Goal: Task Accomplishment & Management: Manage account settings

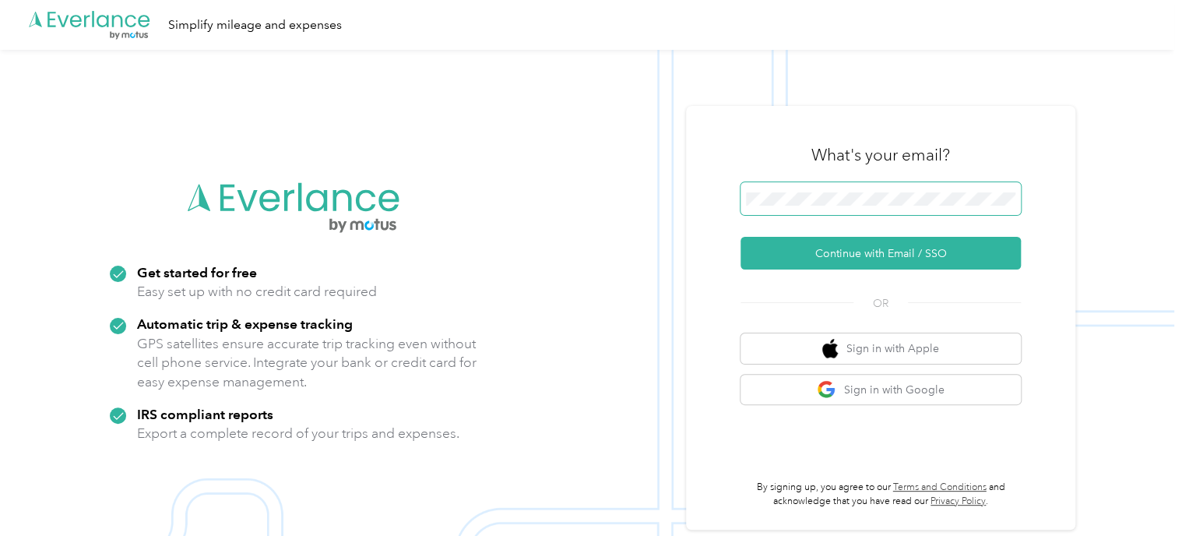
click at [850, 209] on span at bounding box center [880, 198] width 280 height 33
click at [826, 185] on span at bounding box center [880, 198] width 280 height 33
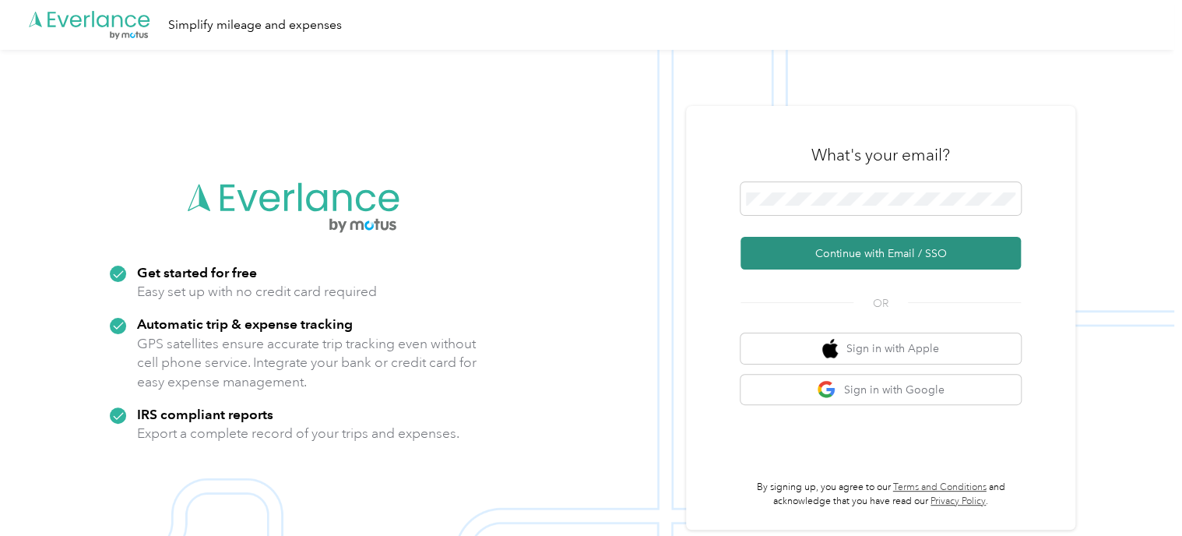
click at [856, 259] on button "Continue with Email / SSO" at bounding box center [880, 253] width 280 height 33
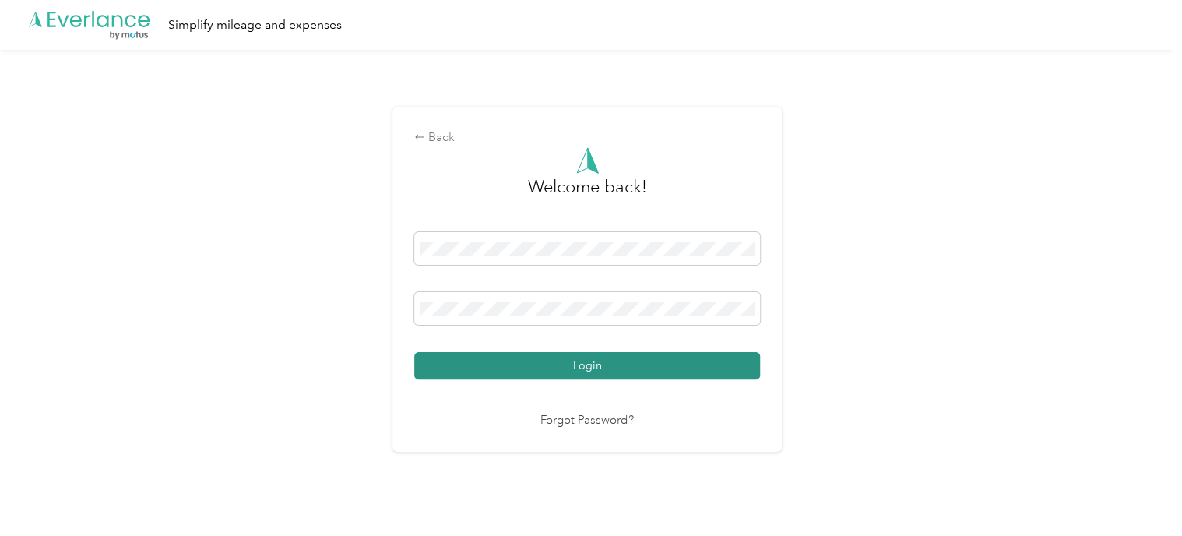
click at [540, 364] on button "Login" at bounding box center [587, 365] width 346 height 27
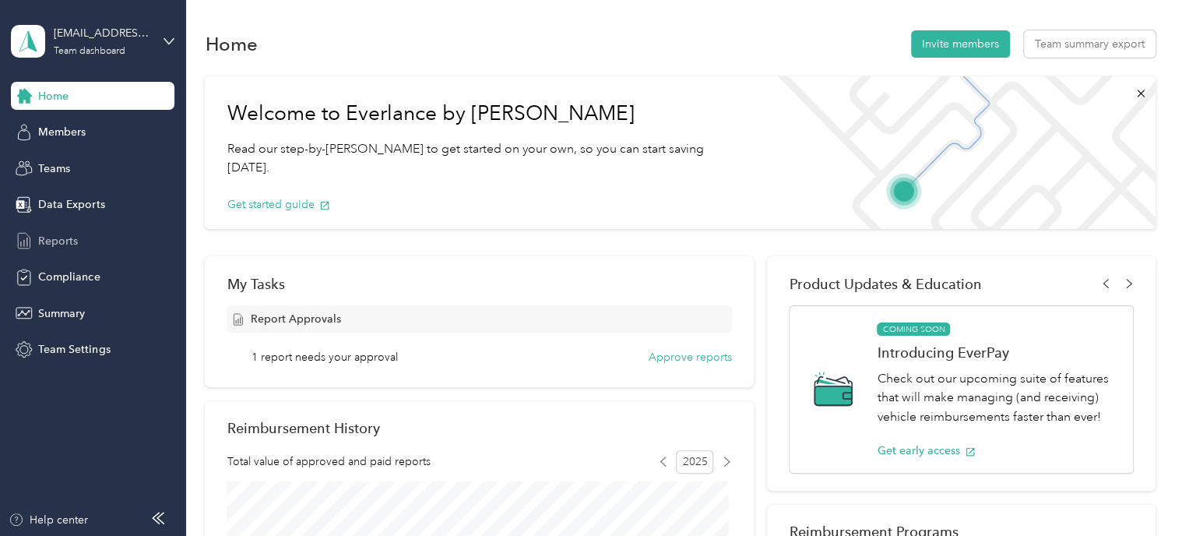
click at [47, 234] on span "Reports" at bounding box center [58, 241] width 40 height 16
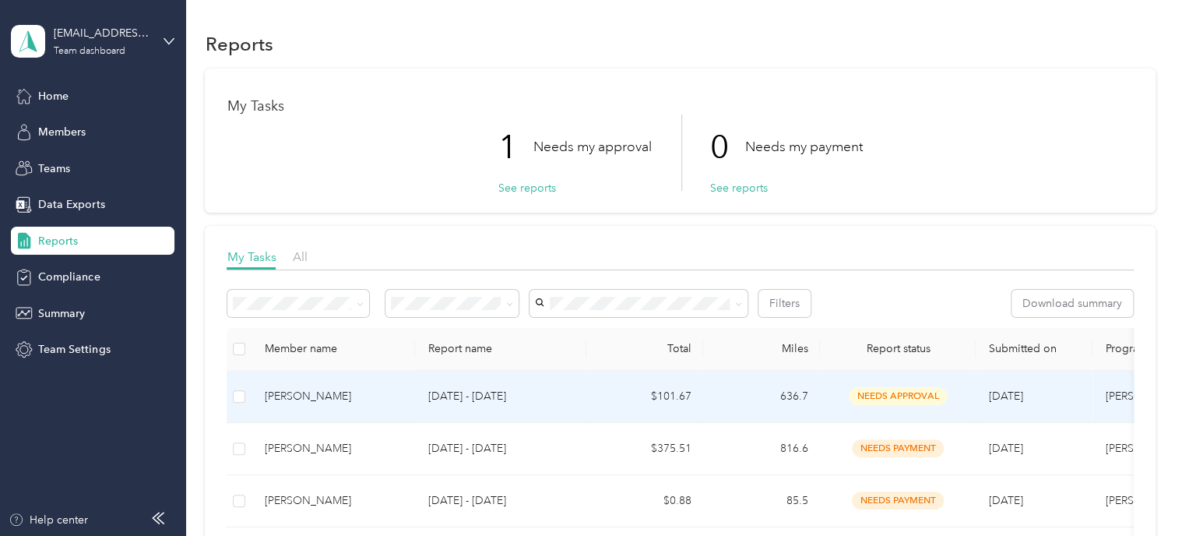
click at [547, 393] on p "[DATE] - [DATE]" at bounding box center [500, 396] width 146 height 17
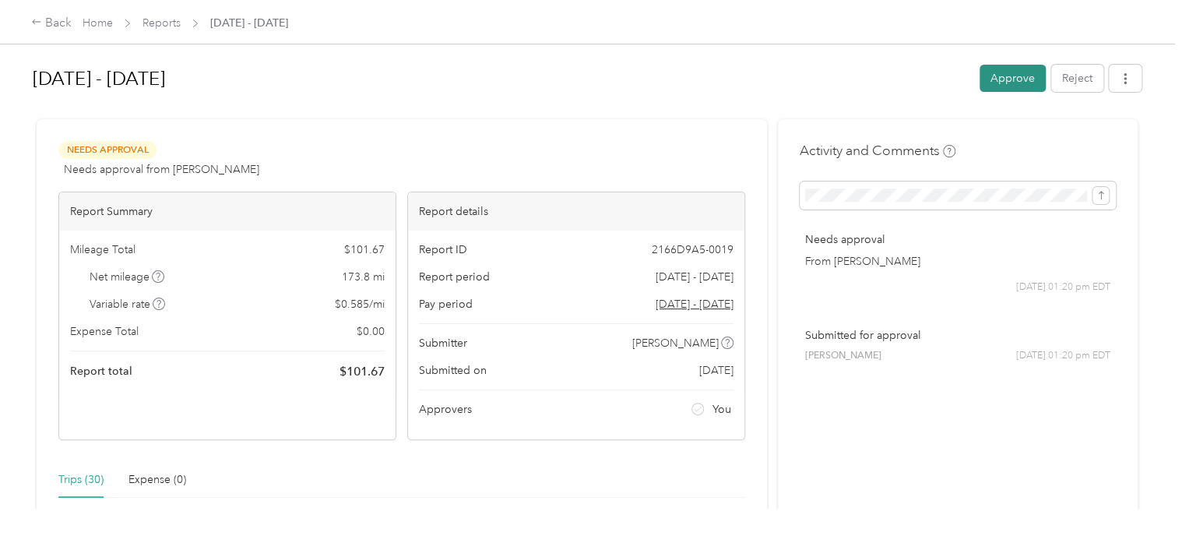
click at [990, 77] on button "Approve" at bounding box center [1012, 78] width 66 height 27
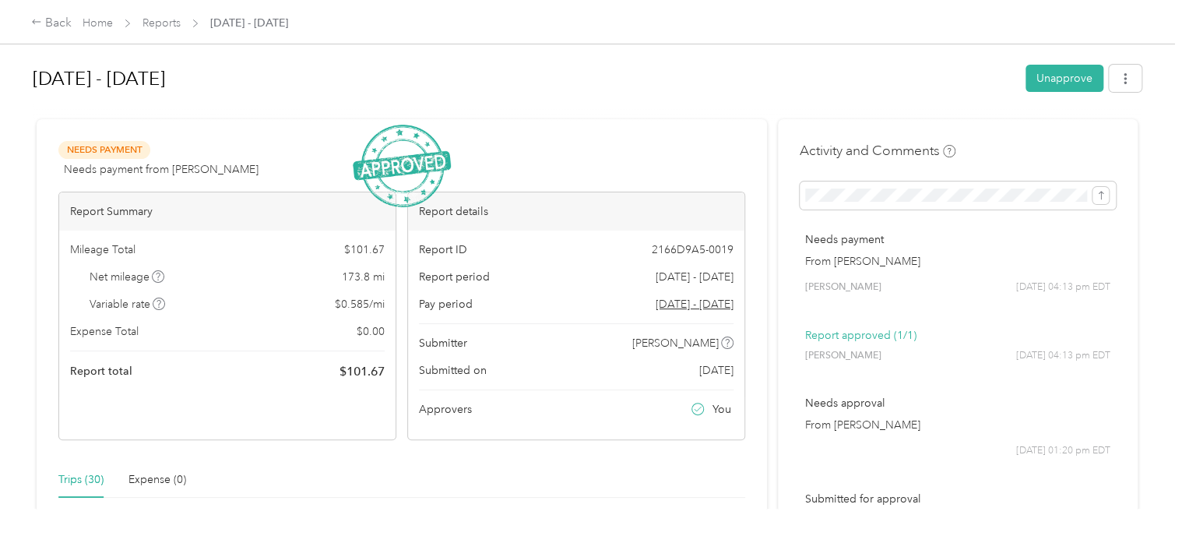
click at [168, 101] on div "[DATE] - [DATE] Unapprove" at bounding box center [587, 81] width 1109 height 46
click at [102, 23] on link "Home" at bounding box center [98, 22] width 30 height 13
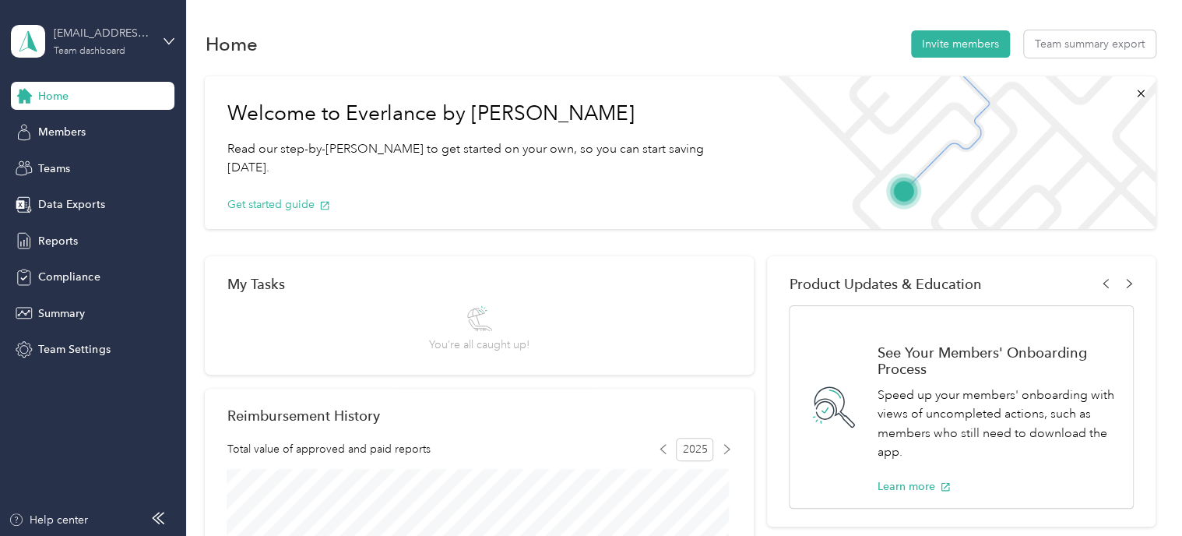
click at [134, 43] on div "[EMAIL_ADDRESS][PERSON_NAME][DOMAIN_NAME][US_STATE] Team dashboard" at bounding box center [102, 40] width 97 height 31
click at [128, 151] on div "Personal dashboard" at bounding box center [248, 162] width 451 height 27
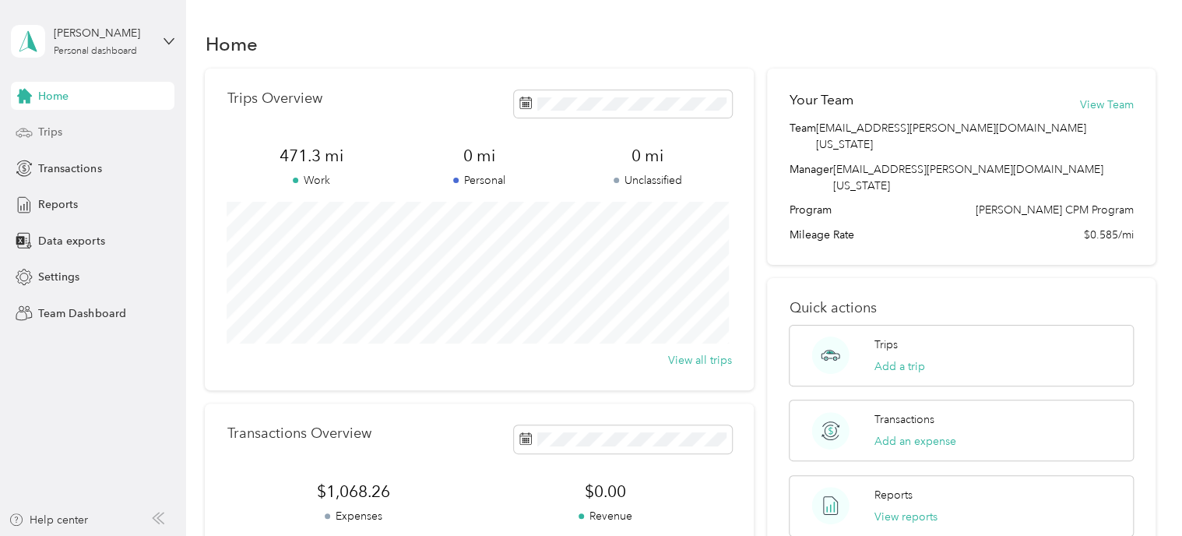
click at [80, 138] on div "Trips" at bounding box center [92, 132] width 163 height 28
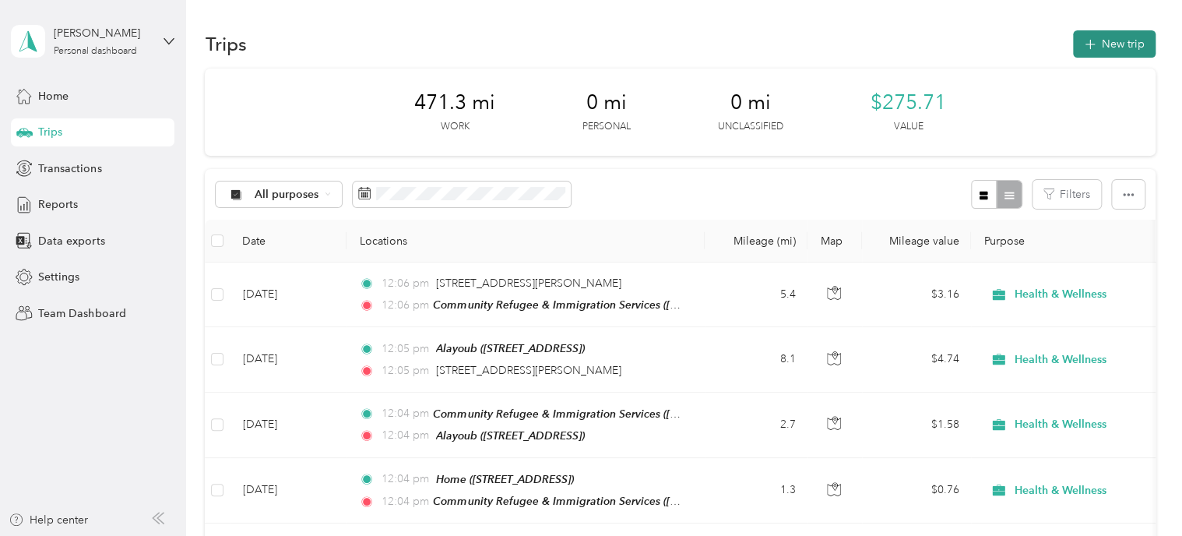
click at [1096, 31] on button "New trip" at bounding box center [1114, 43] width 83 height 27
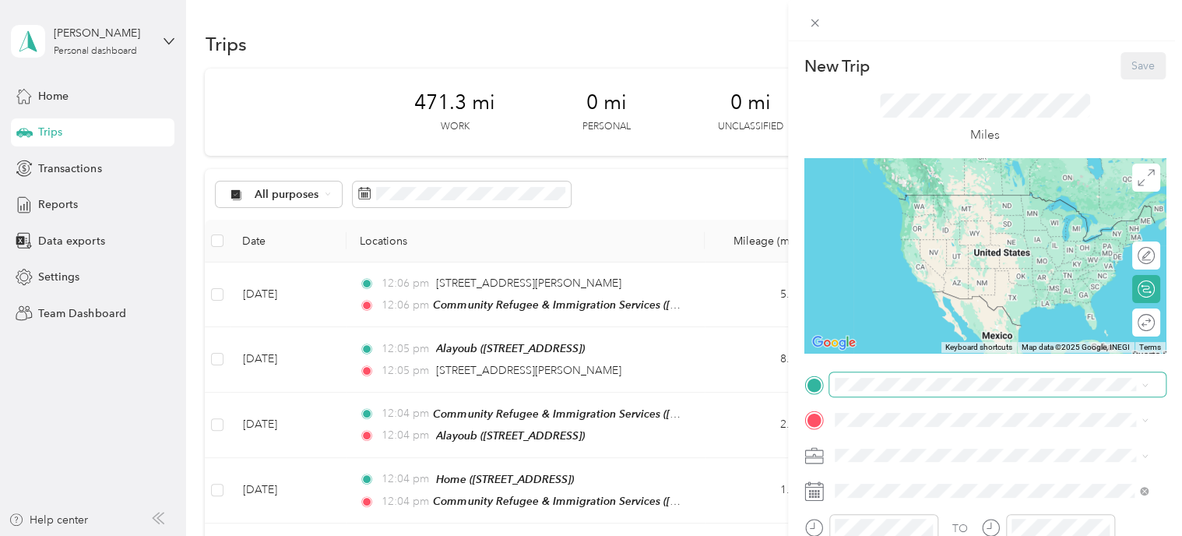
click at [1006, 373] on span at bounding box center [997, 384] width 336 height 25
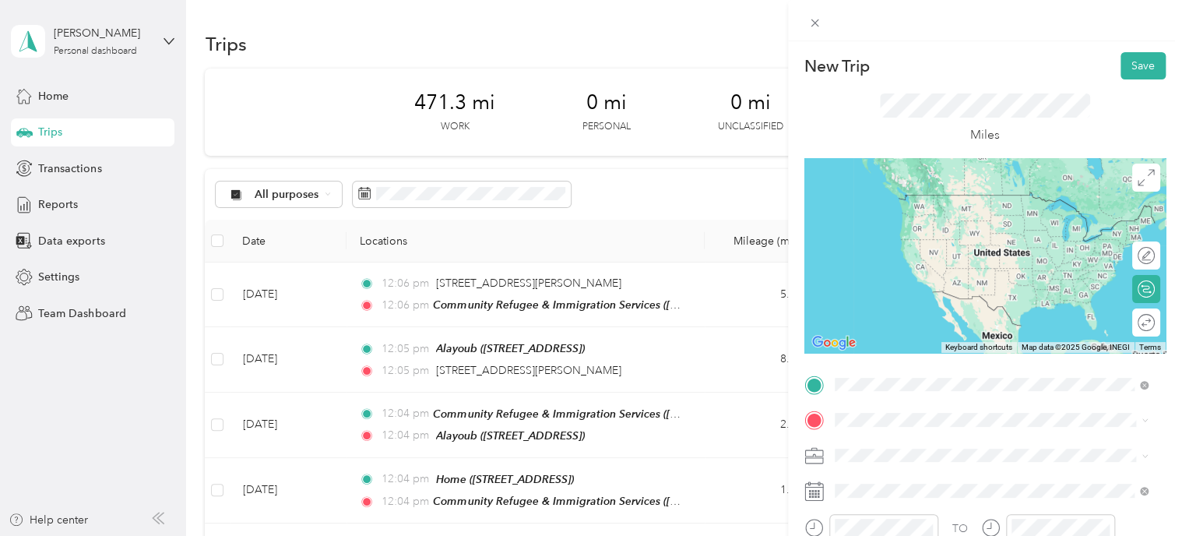
click at [933, 242] on ol "From your Favorite places Home [STREET_ADDRESS], [GEOGRAPHIC_DATA], [GEOGRAPHIC…" at bounding box center [991, 262] width 325 height 218
click at [948, 258] on div "TEAM Community Refugee & Immigration Services ([PERSON_NAME]) [STREET_ADDRESS][…" at bounding box center [1002, 251] width 279 height 47
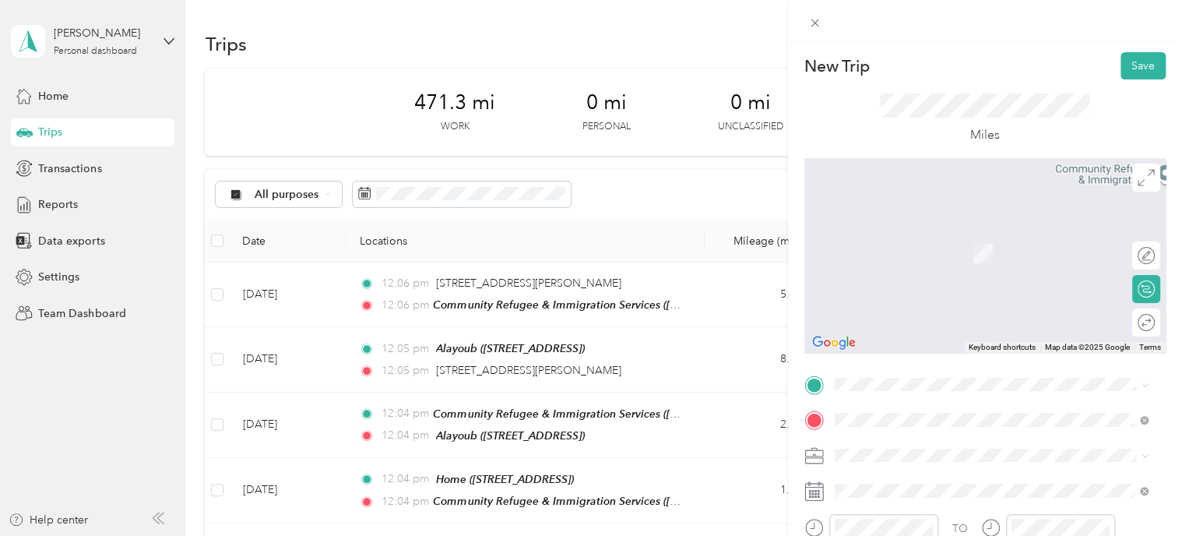
click at [894, 213] on span "[STREET_ADDRESS], [GEOGRAPHIC_DATA], [GEOGRAPHIC_DATA], [GEOGRAPHIC_DATA]" at bounding box center [978, 223] width 230 height 30
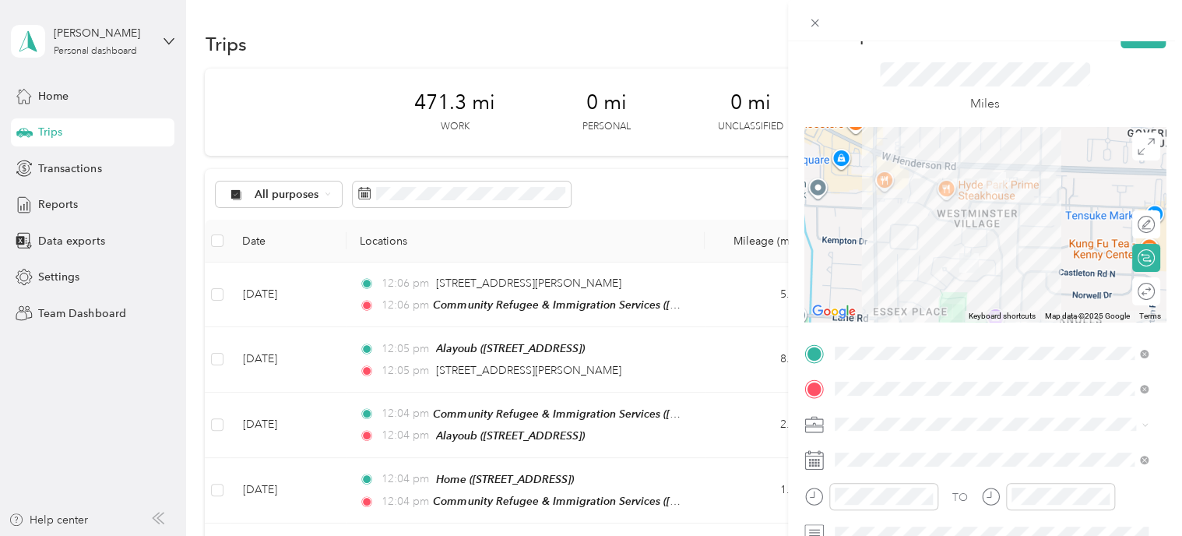
scroll to position [33, 0]
click at [1129, 290] on div "Round trip" at bounding box center [1109, 289] width 92 height 16
click at [1133, 284] on div at bounding box center [1138, 289] width 33 height 16
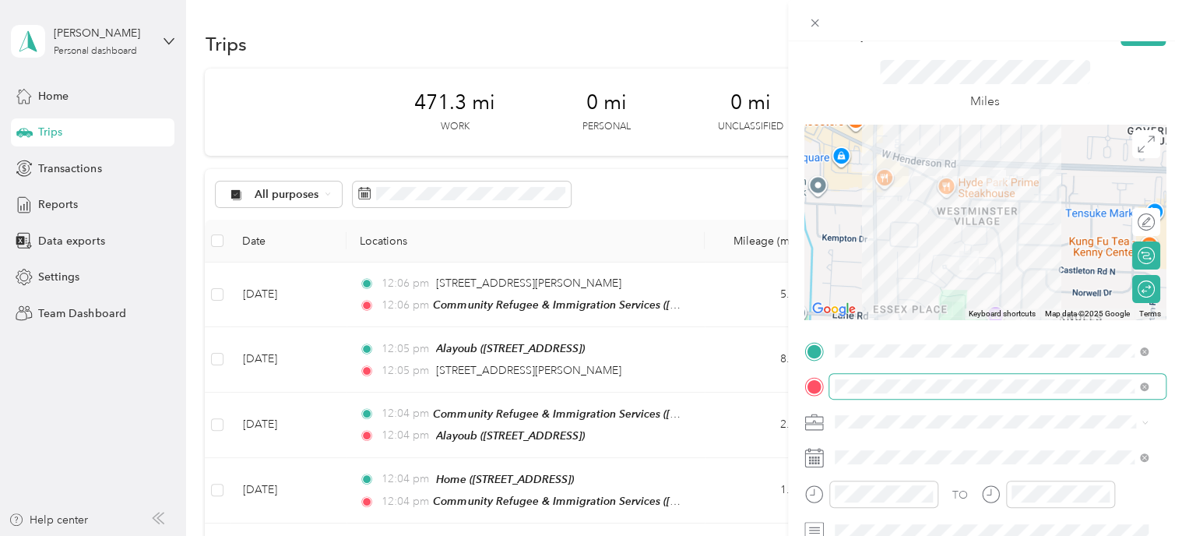
click at [956, 378] on span at bounding box center [997, 386] width 336 height 25
click at [942, 242] on div "TEAM Community Refugee & Immigration Services ([PERSON_NAME]) [STREET_ADDRESS][…" at bounding box center [993, 218] width 261 height 47
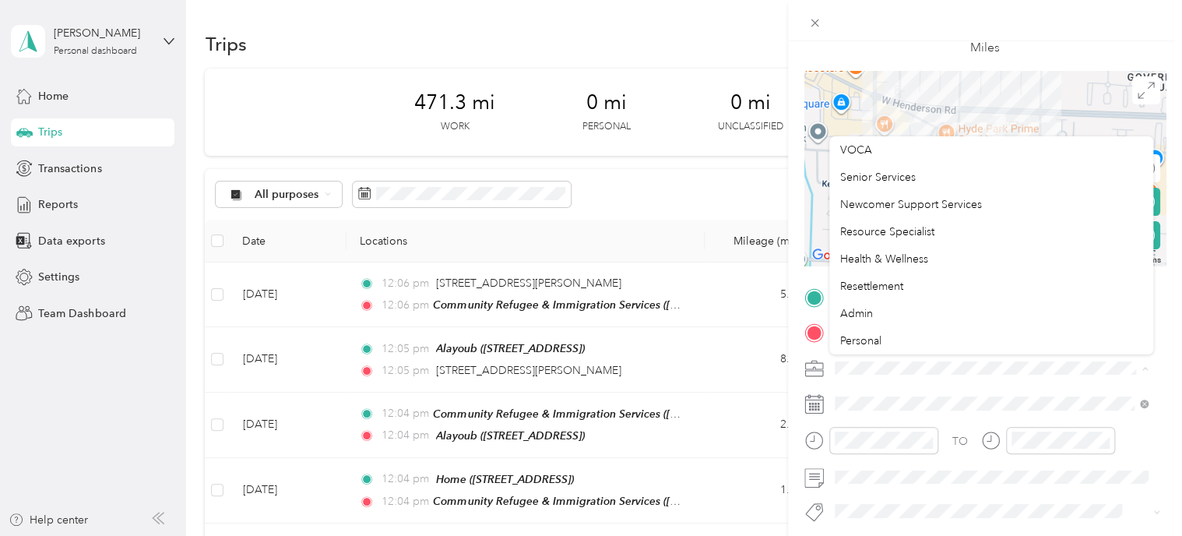
scroll to position [244, 0]
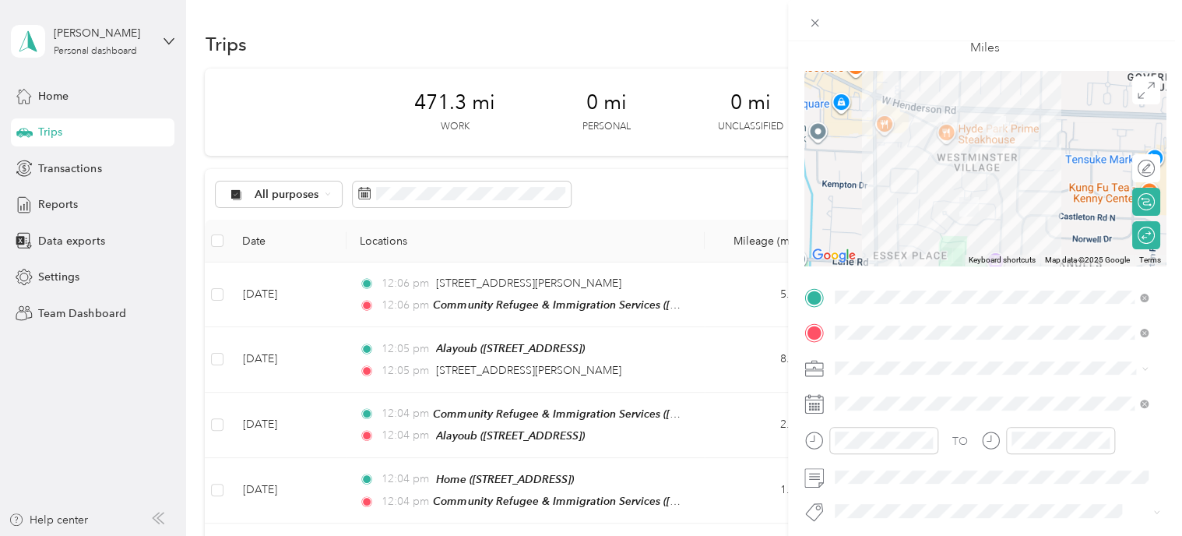
click at [901, 258] on span "Health & Wellness" at bounding box center [884, 259] width 88 height 13
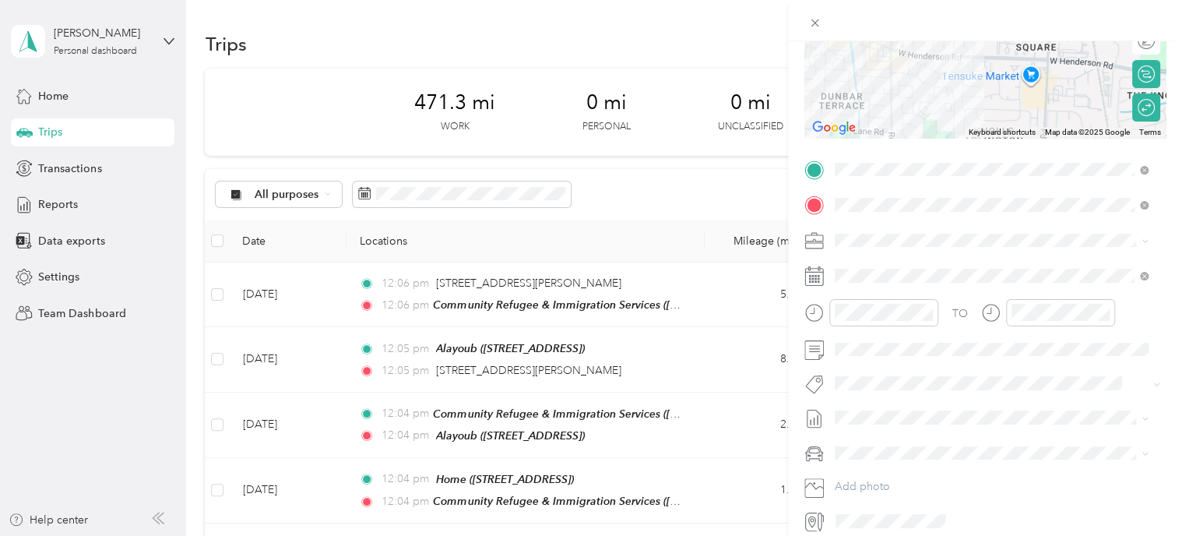
scroll to position [226, 0]
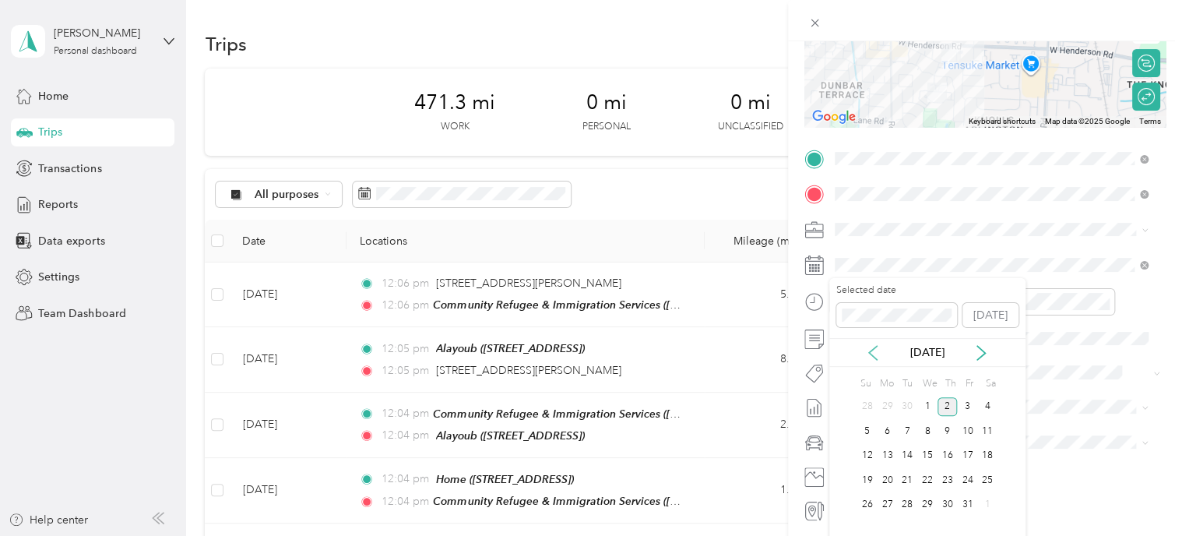
click at [867, 350] on icon at bounding box center [873, 353] width 16 height 16
click at [968, 452] on div "19" at bounding box center [967, 455] width 20 height 19
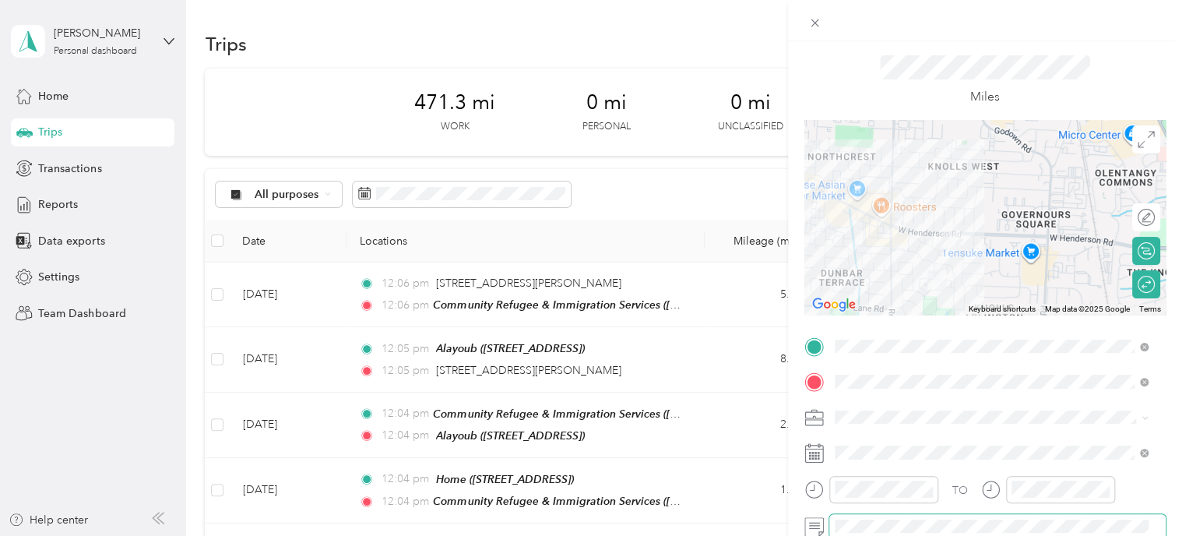
scroll to position [0, 0]
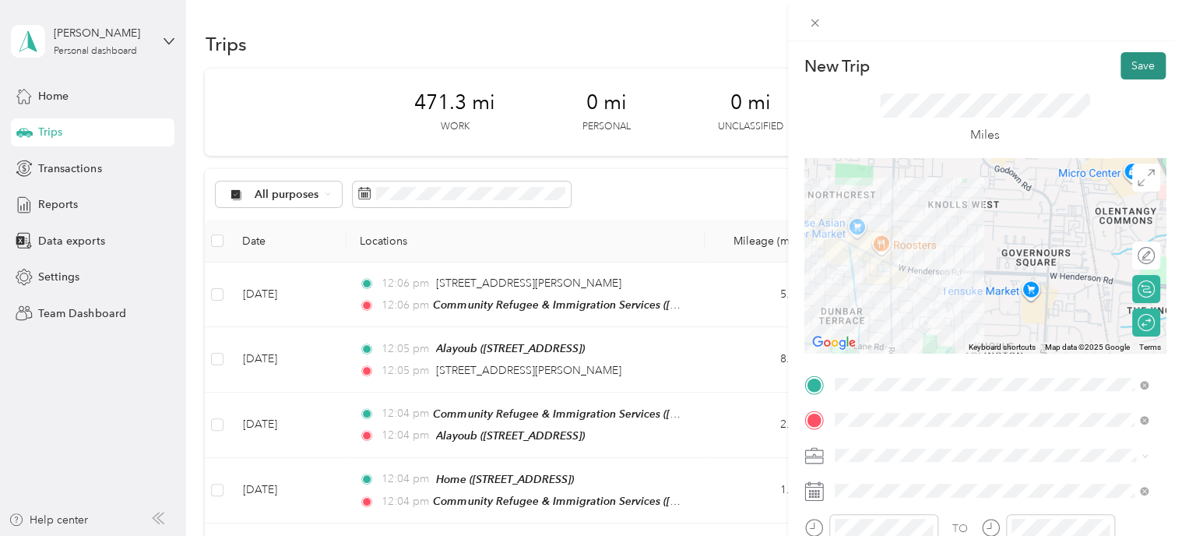
click at [1127, 65] on button "Save" at bounding box center [1142, 65] width 45 height 27
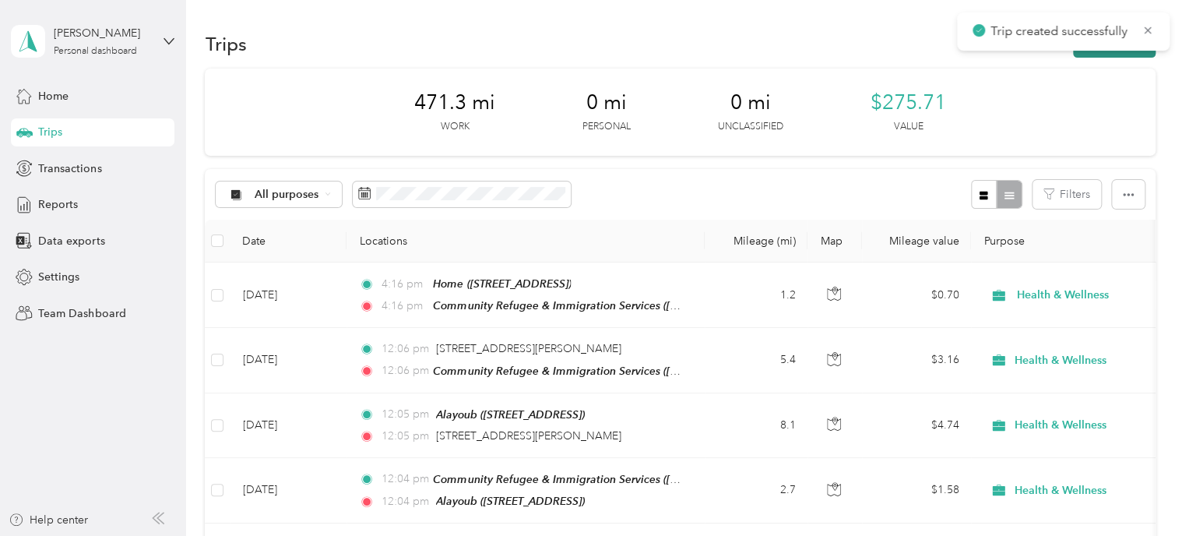
click at [1088, 52] on button "New trip" at bounding box center [1114, 43] width 83 height 27
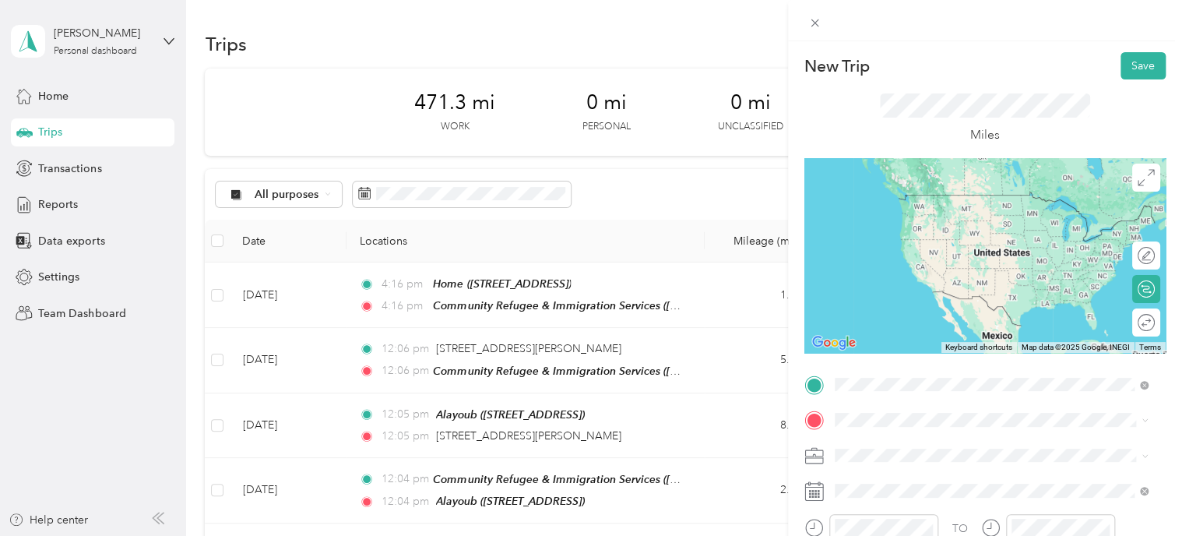
click at [951, 223] on div "TEAM Community Refugee & Immigration Services ([PERSON_NAME]) [STREET_ADDRESS][…" at bounding box center [1002, 216] width 279 height 47
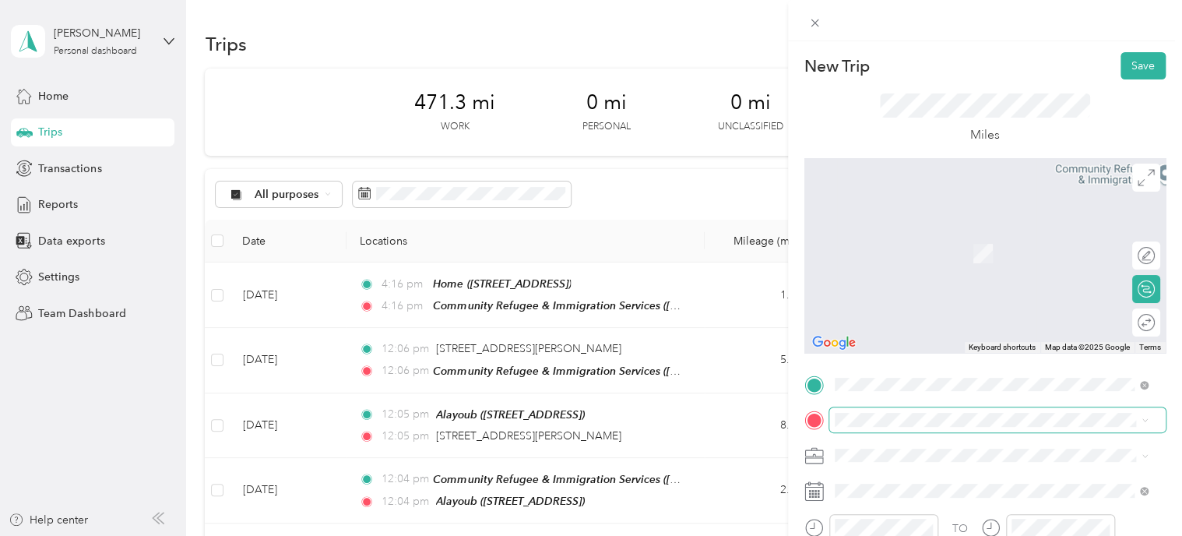
click at [902, 412] on span at bounding box center [997, 419] width 336 height 25
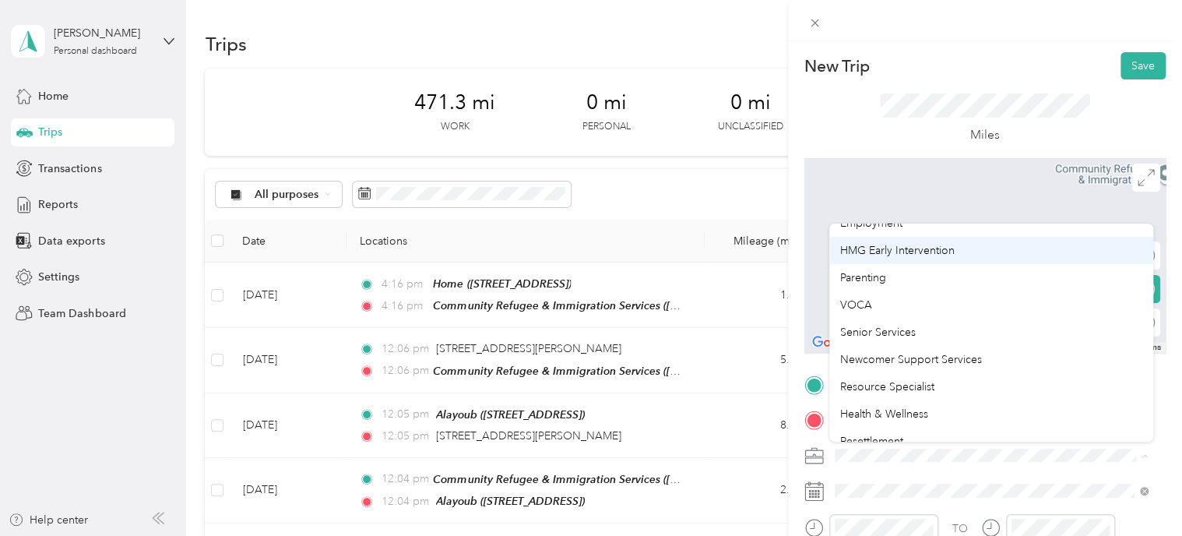
scroll to position [179, 0]
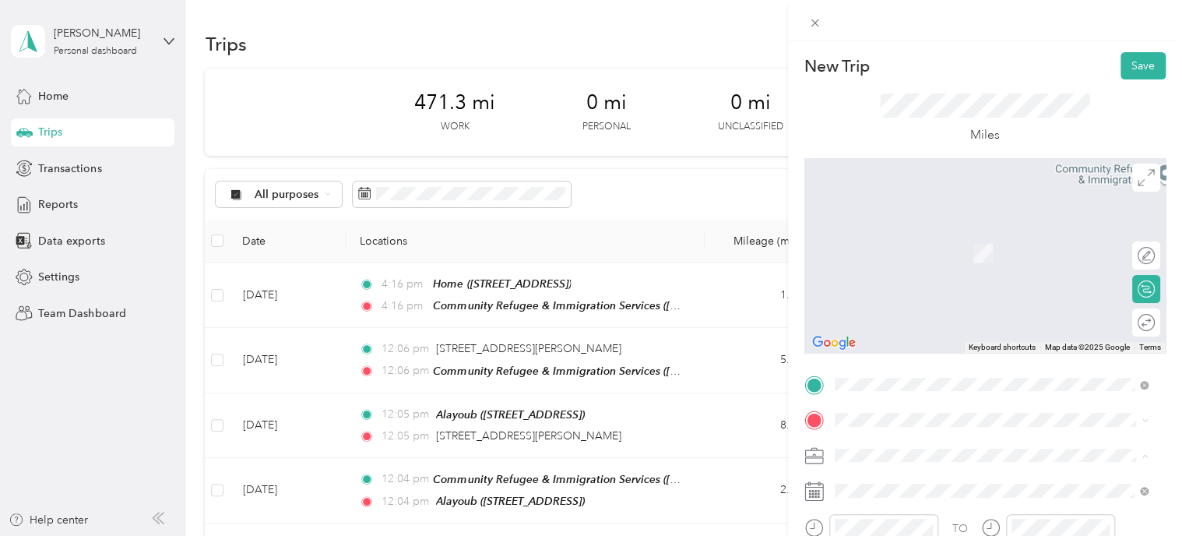
click at [889, 403] on li "Health & Wellness" at bounding box center [991, 412] width 325 height 27
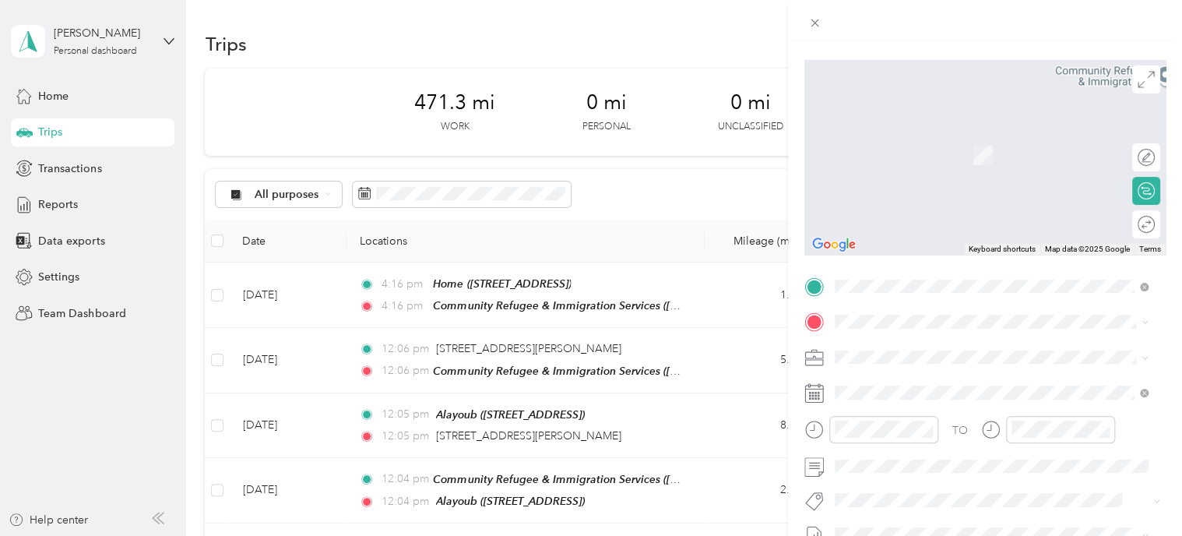
scroll to position [99, 0]
click at [921, 128] on span "[STREET_ADDRESS][PERSON_NAME][US_STATE]" at bounding box center [984, 132] width 242 height 14
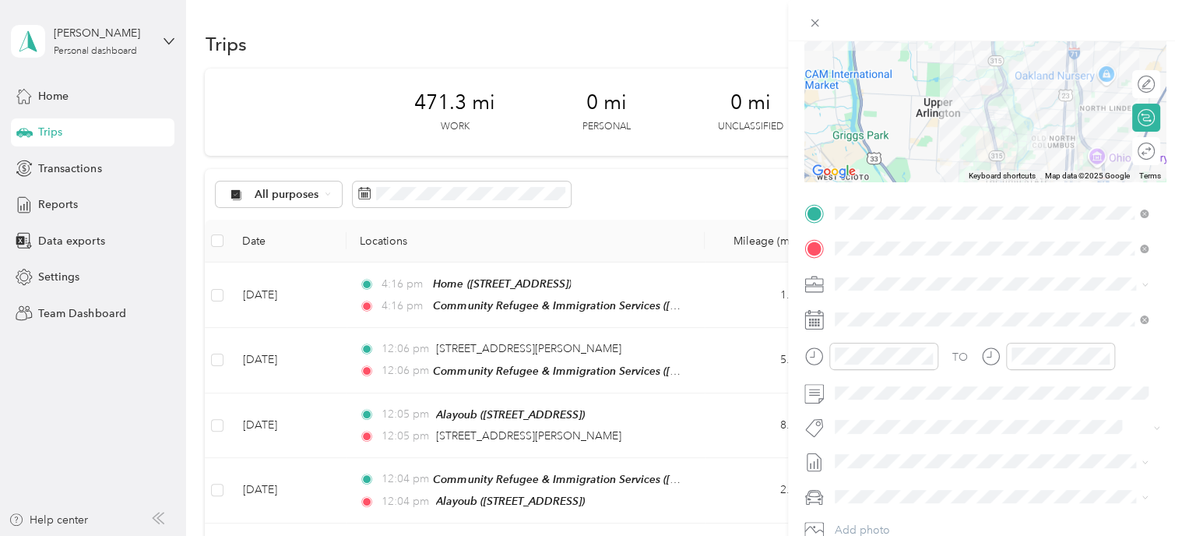
scroll to position [173, 0]
click at [1155, 149] on div "Round trip" at bounding box center [1155, 150] width 0 height 16
click at [1134, 147] on div at bounding box center [1138, 150] width 33 height 16
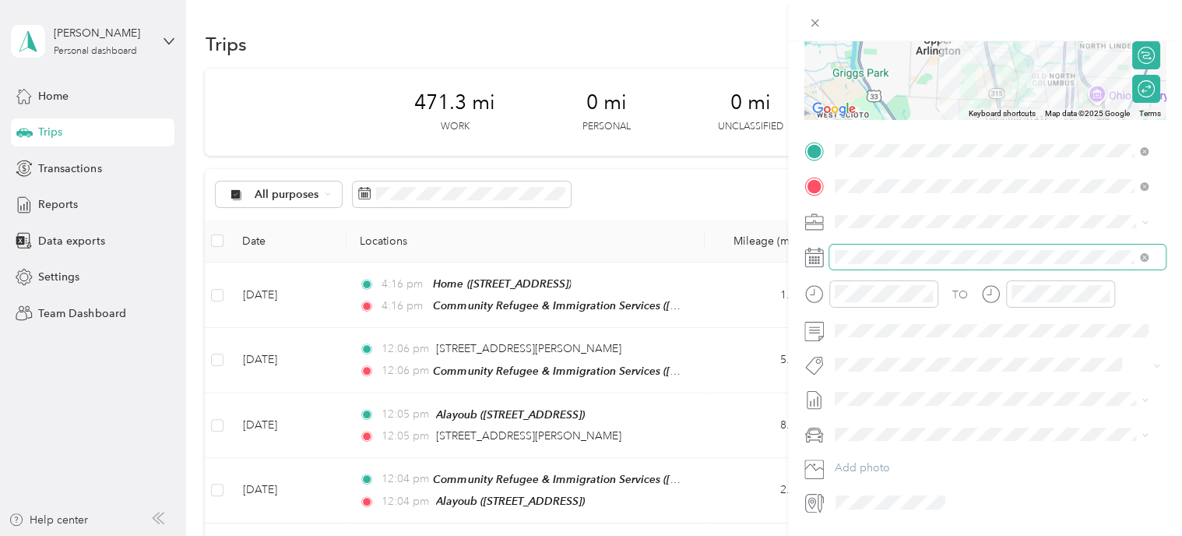
scroll to position [242, 0]
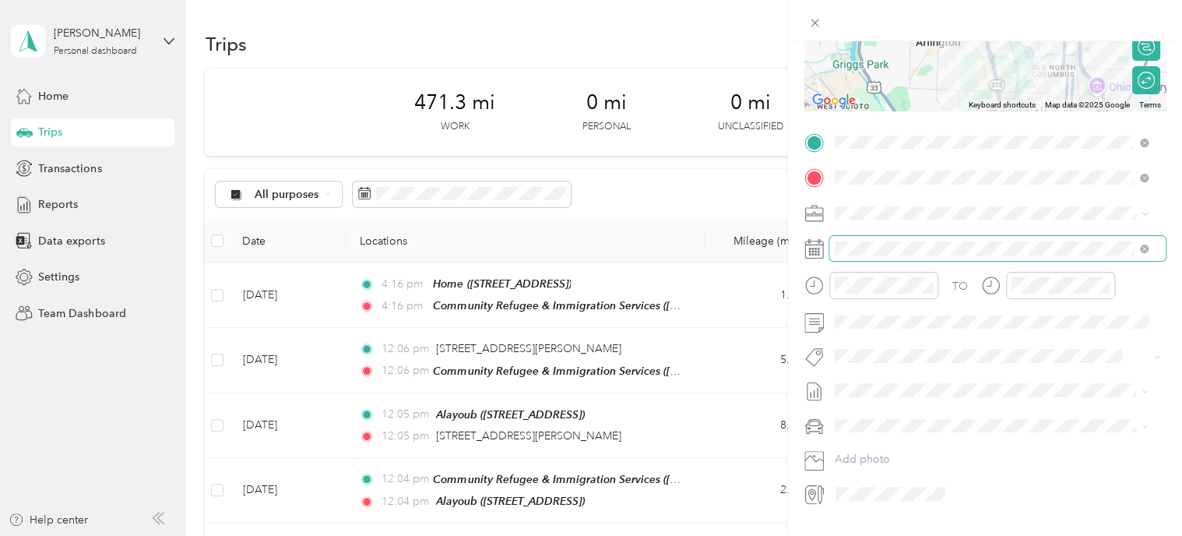
click at [925, 236] on span at bounding box center [997, 248] width 336 height 25
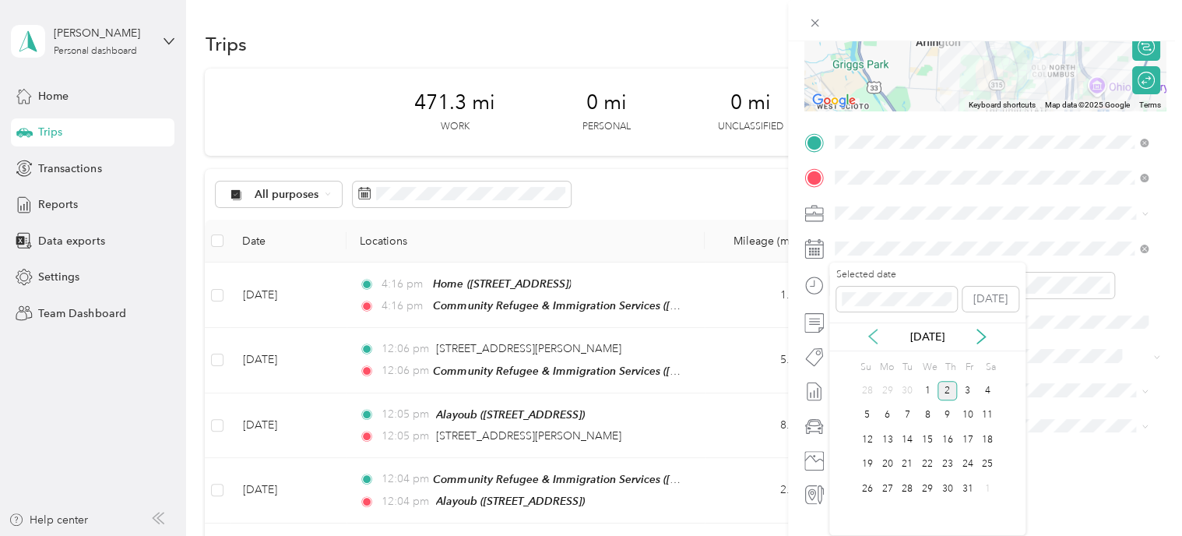
click at [874, 336] on icon at bounding box center [873, 337] width 16 height 16
click at [961, 431] on div "19" at bounding box center [967, 439] width 20 height 19
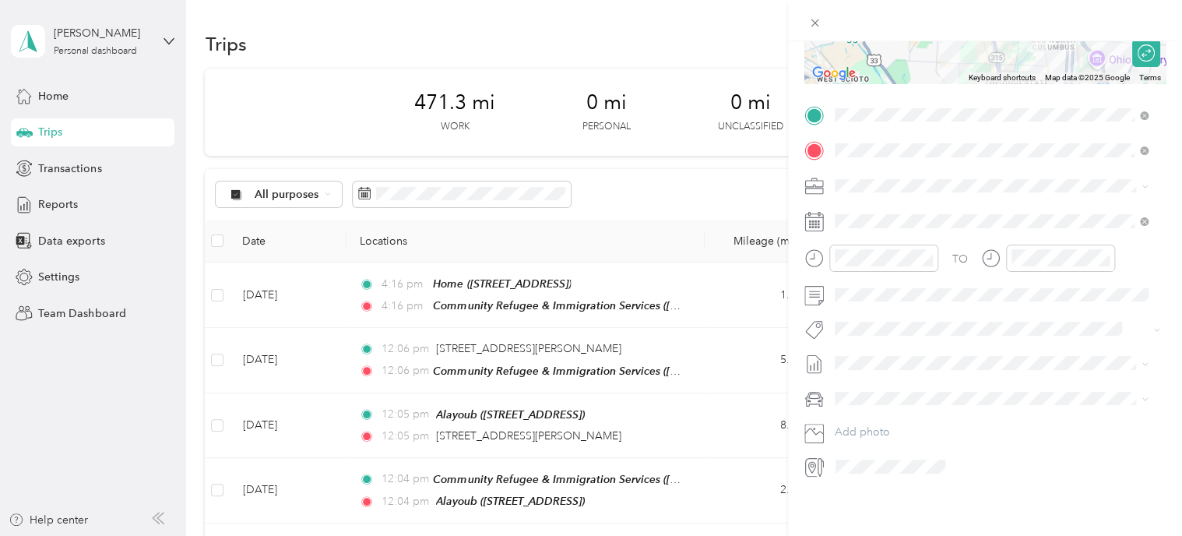
scroll to position [0, 0]
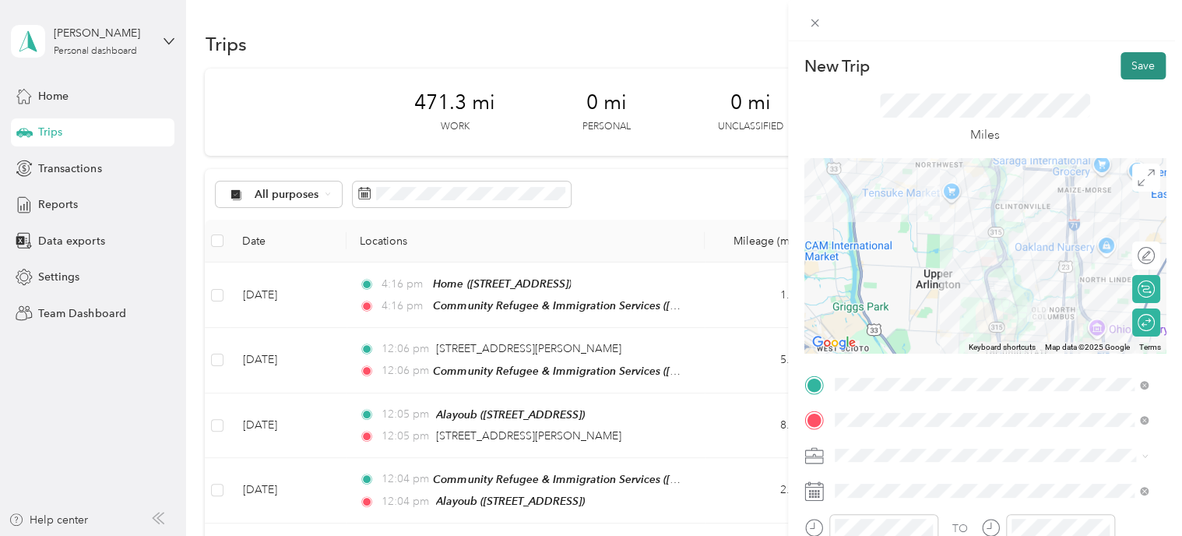
click at [1137, 65] on button "Save" at bounding box center [1142, 65] width 45 height 27
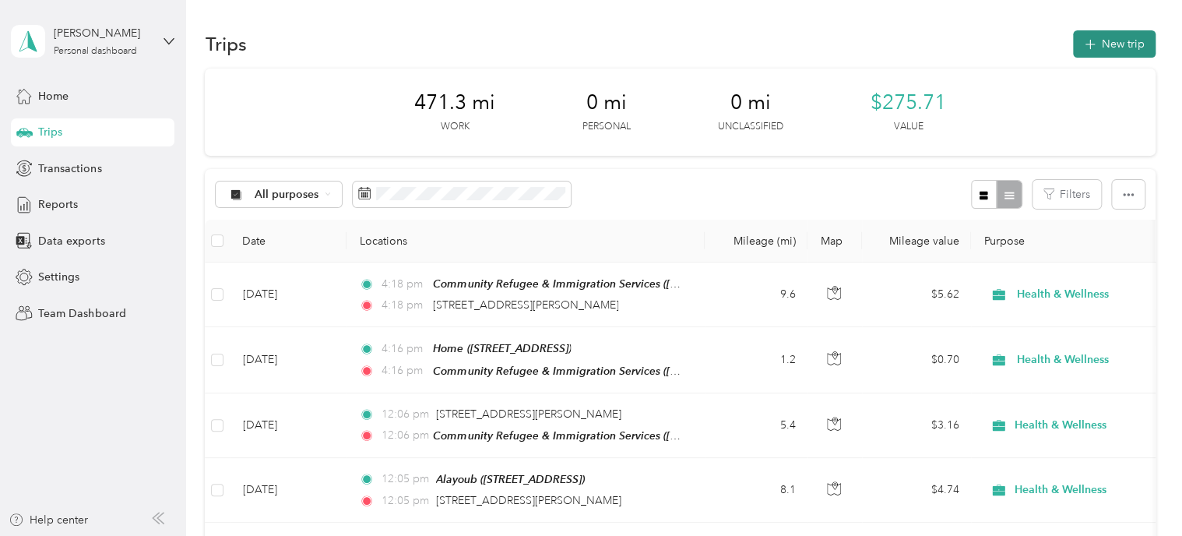
click at [1115, 49] on button "New trip" at bounding box center [1114, 43] width 83 height 27
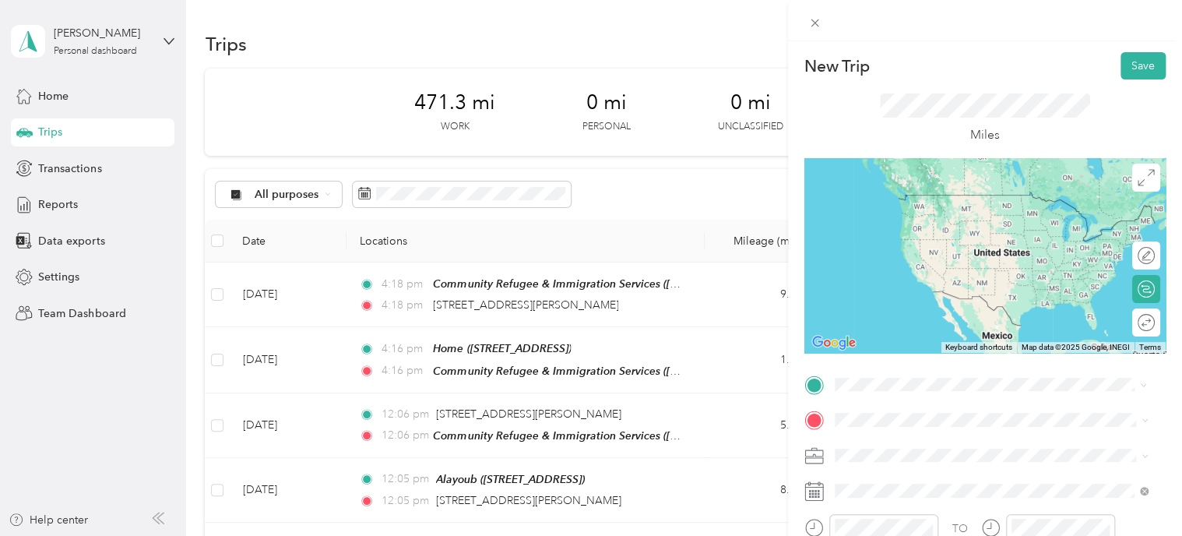
click at [867, 226] on div "Home [STREET_ADDRESS], Upper Arlington, [GEOGRAPHIC_DATA], [GEOGRAPHIC_DATA]" at bounding box center [1002, 217] width 279 height 49
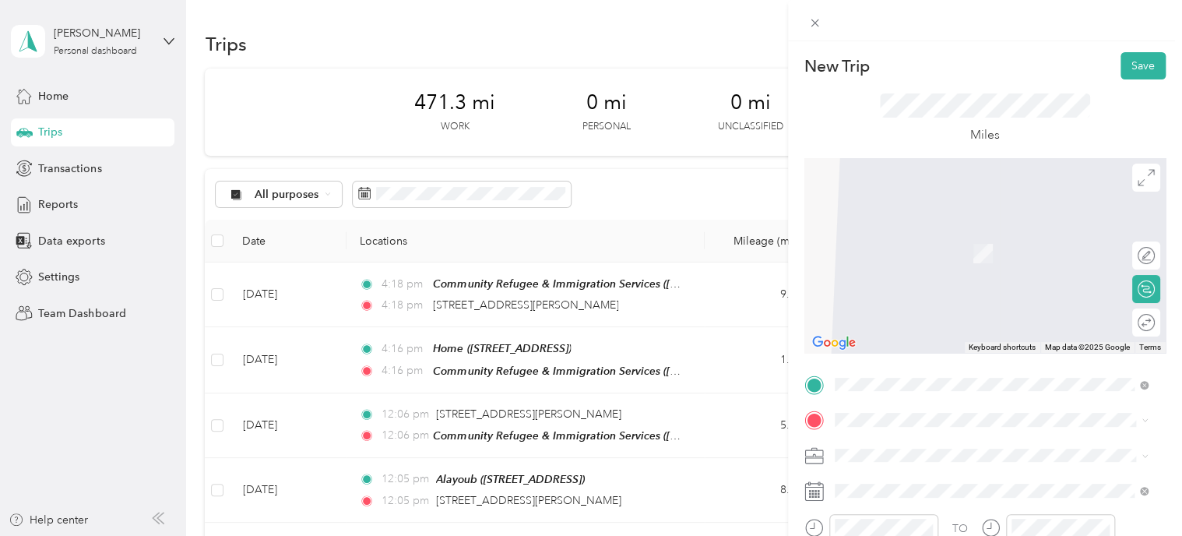
click at [940, 262] on span "[STREET_ADDRESS][US_STATE]" at bounding box center [941, 263] width 156 height 13
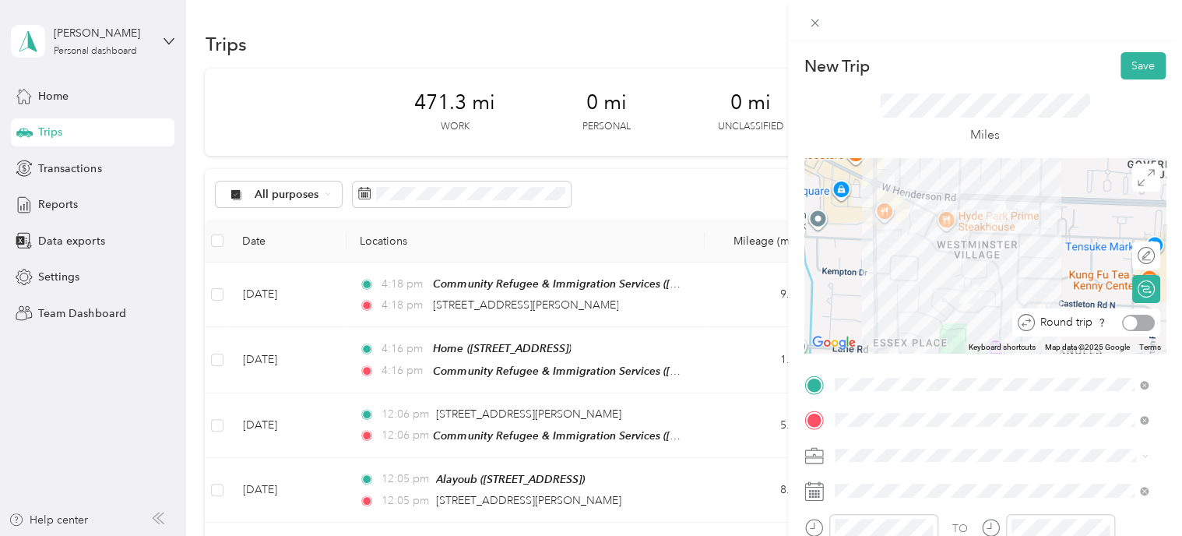
click at [1138, 326] on div at bounding box center [1138, 323] width 33 height 16
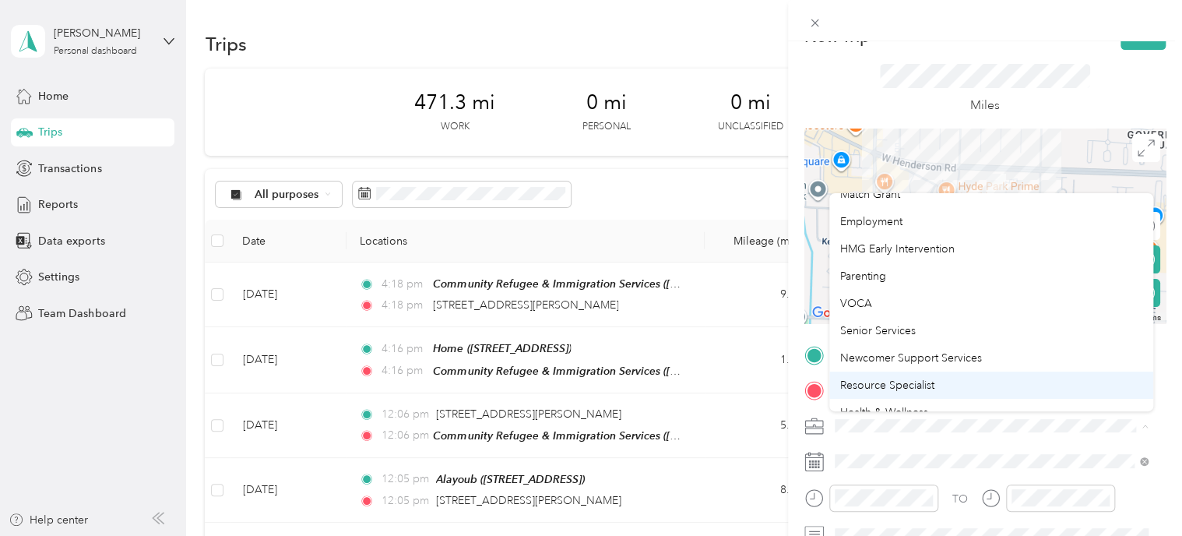
scroll to position [183, 0]
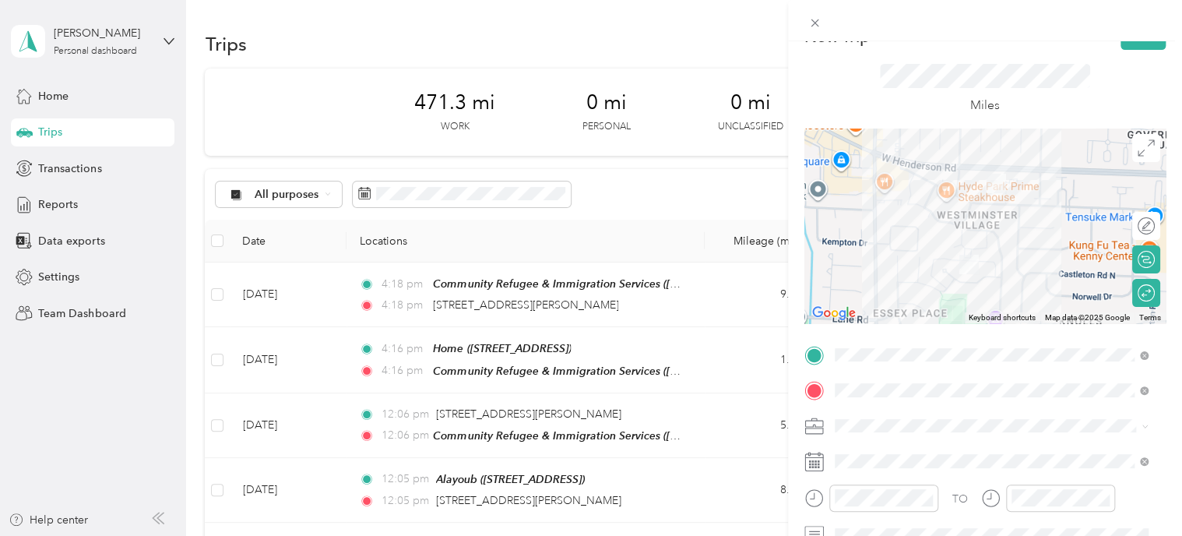
click at [894, 381] on li "Health & Wellness" at bounding box center [991, 373] width 325 height 27
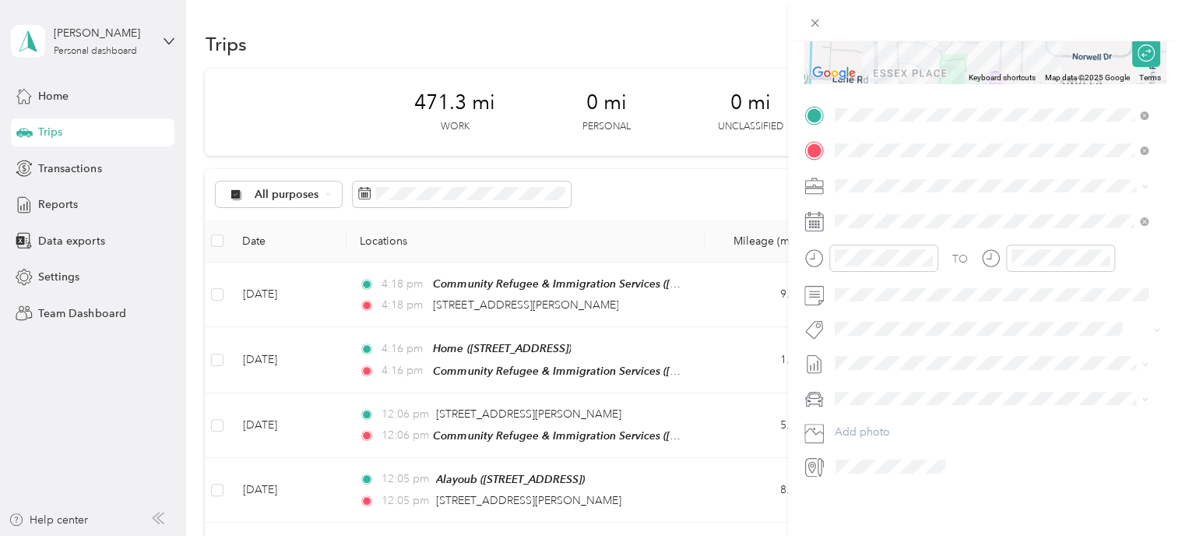
scroll to position [276, 0]
click at [869, 302] on icon at bounding box center [873, 303] width 8 height 14
click at [910, 378] on div "9" at bounding box center [907, 380] width 20 height 19
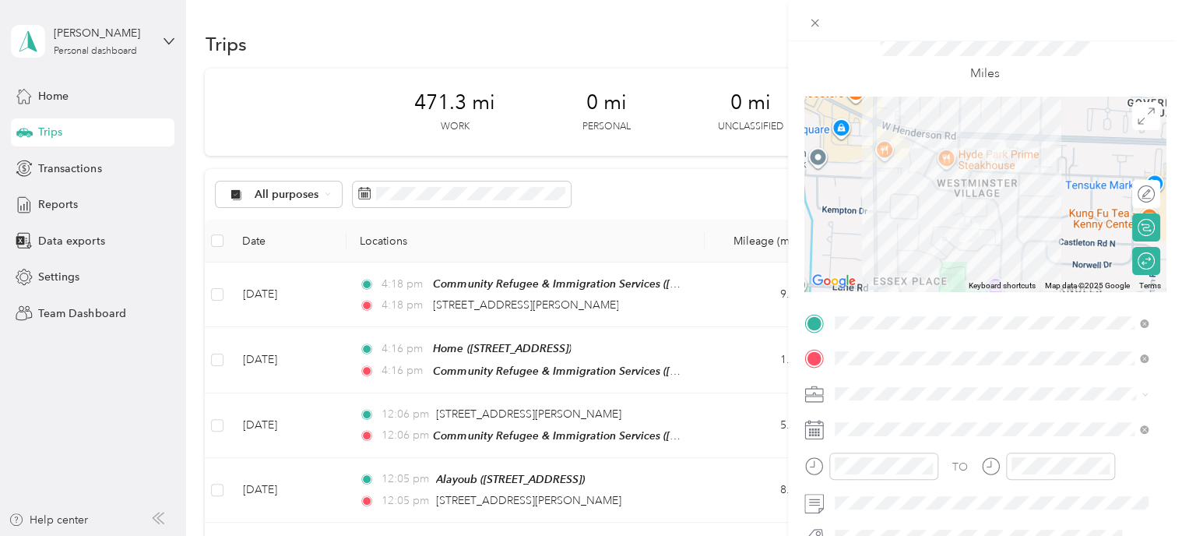
scroll to position [0, 0]
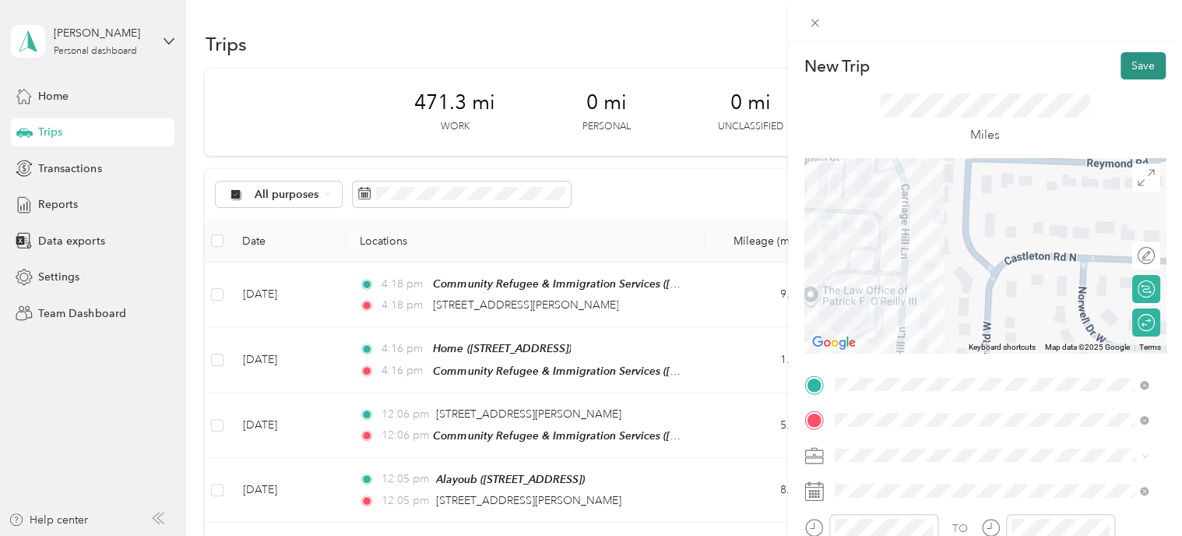
click at [1129, 52] on button "Save" at bounding box center [1142, 65] width 45 height 27
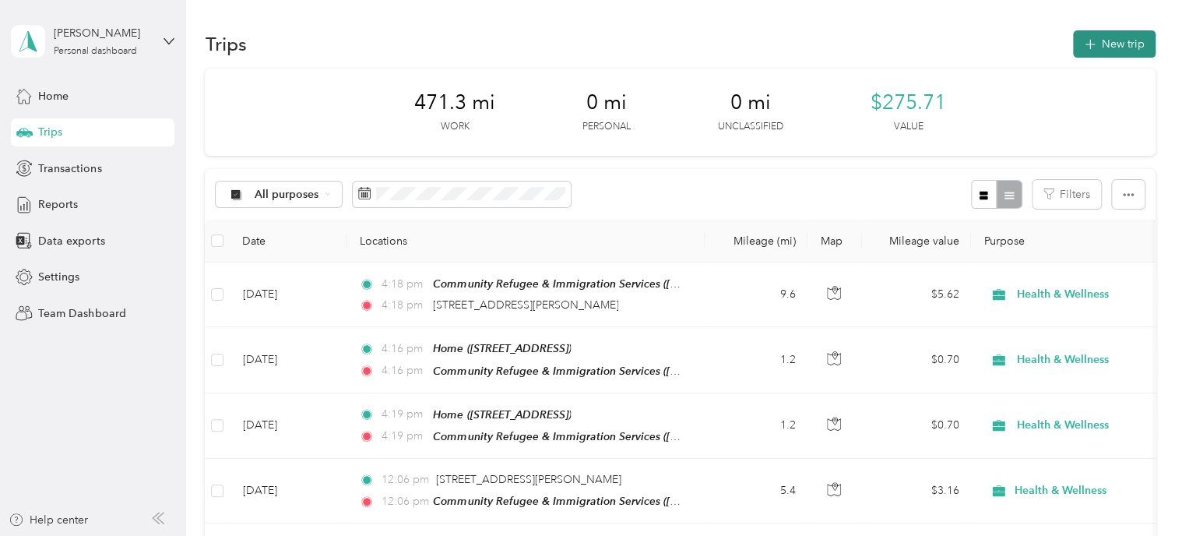
click at [1093, 47] on button "New trip" at bounding box center [1114, 43] width 83 height 27
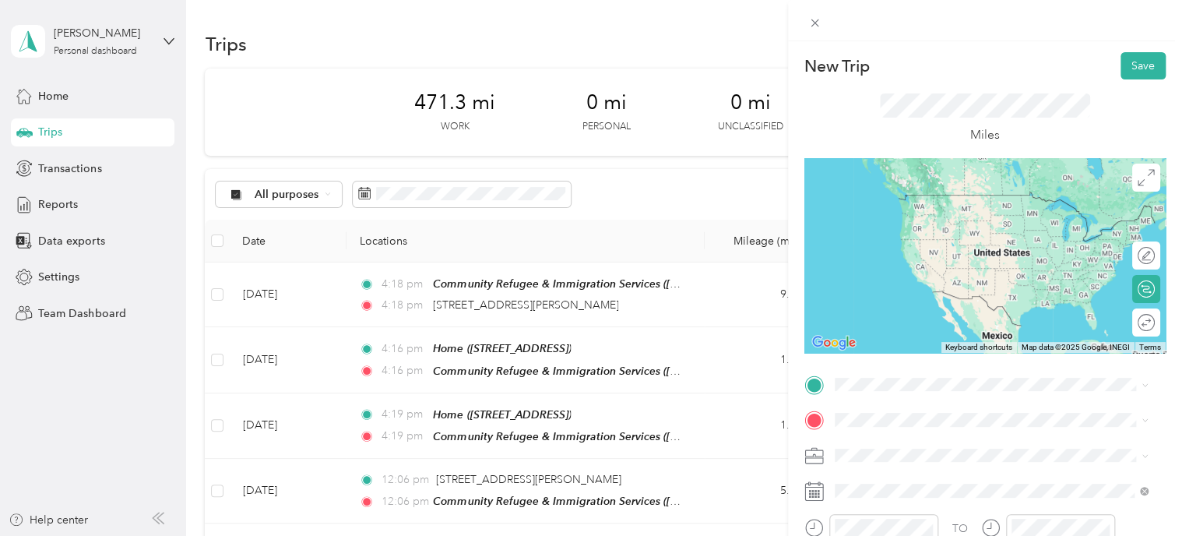
click at [944, 234] on div "TEAM Community Refugee & Immigration Services ([PERSON_NAME]) [STREET_ADDRESS][…" at bounding box center [1002, 211] width 279 height 47
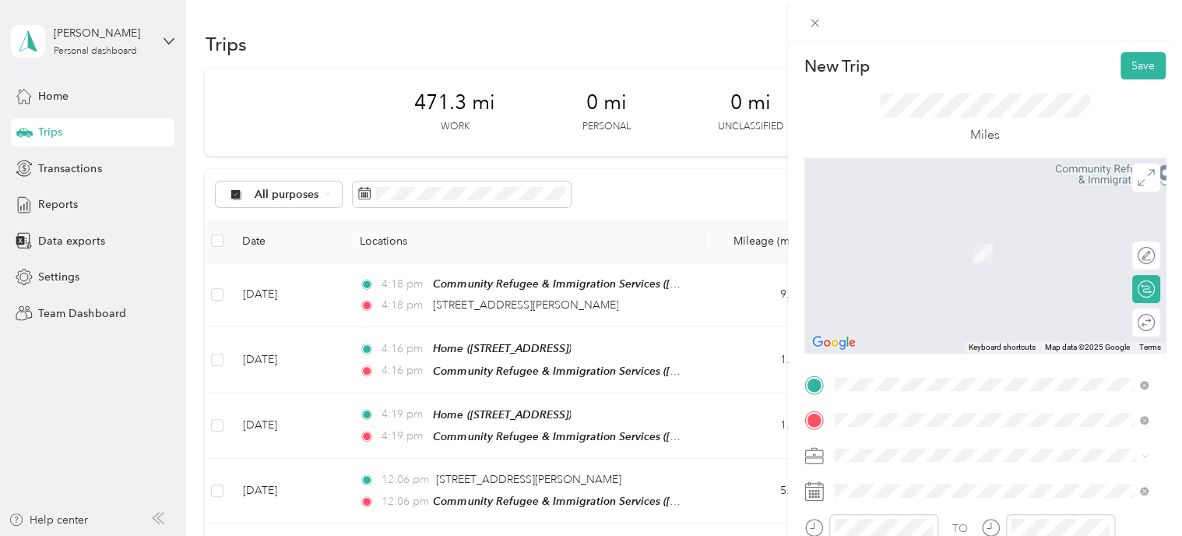
click at [881, 245] on div "Alomar [STREET_ADDRESS][US_STATE]" at bounding box center [1002, 253] width 279 height 49
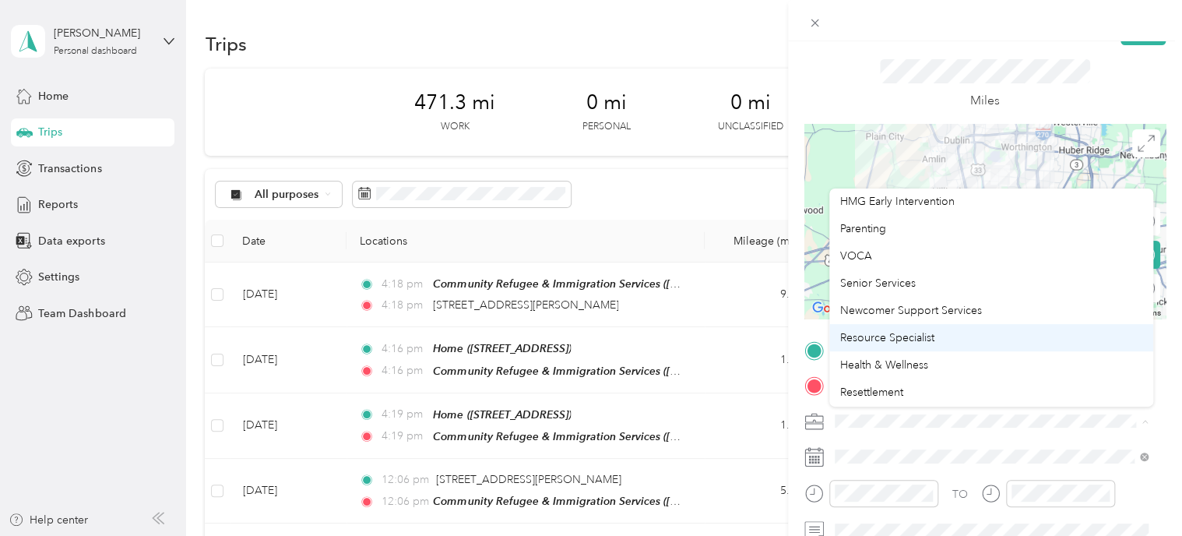
scroll to position [199, 0]
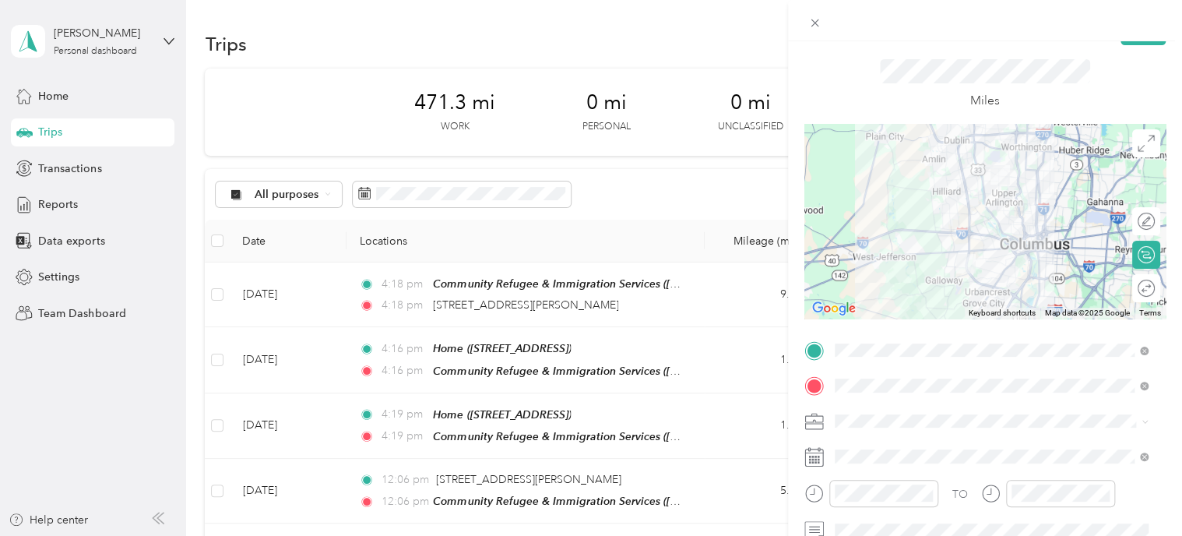
click at [902, 360] on li "Health & Wellness" at bounding box center [991, 353] width 325 height 27
click at [1137, 282] on div at bounding box center [1138, 288] width 31 height 16
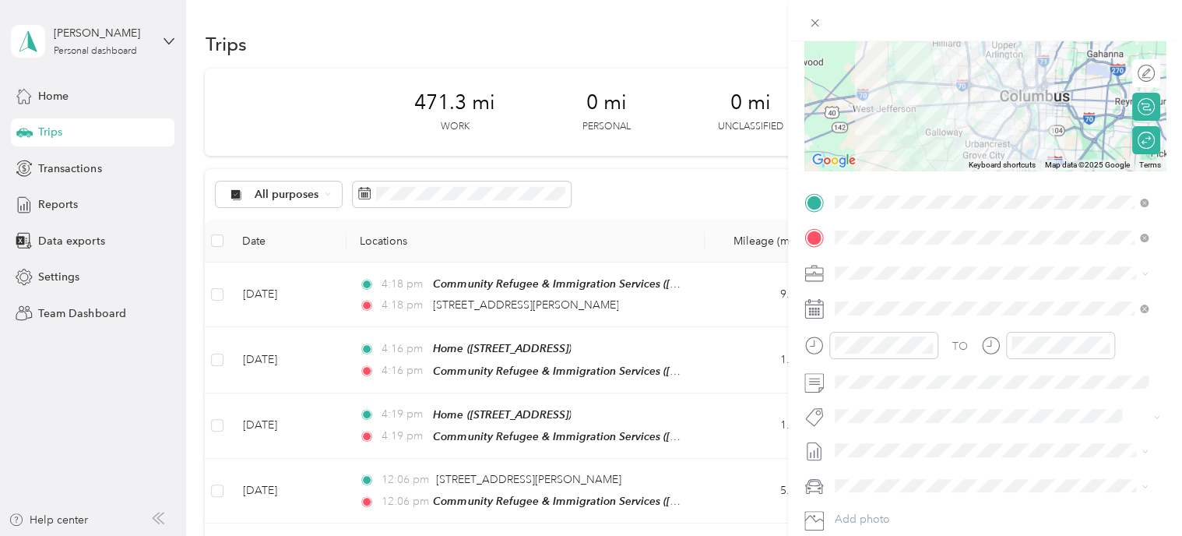
scroll to position [181, 0]
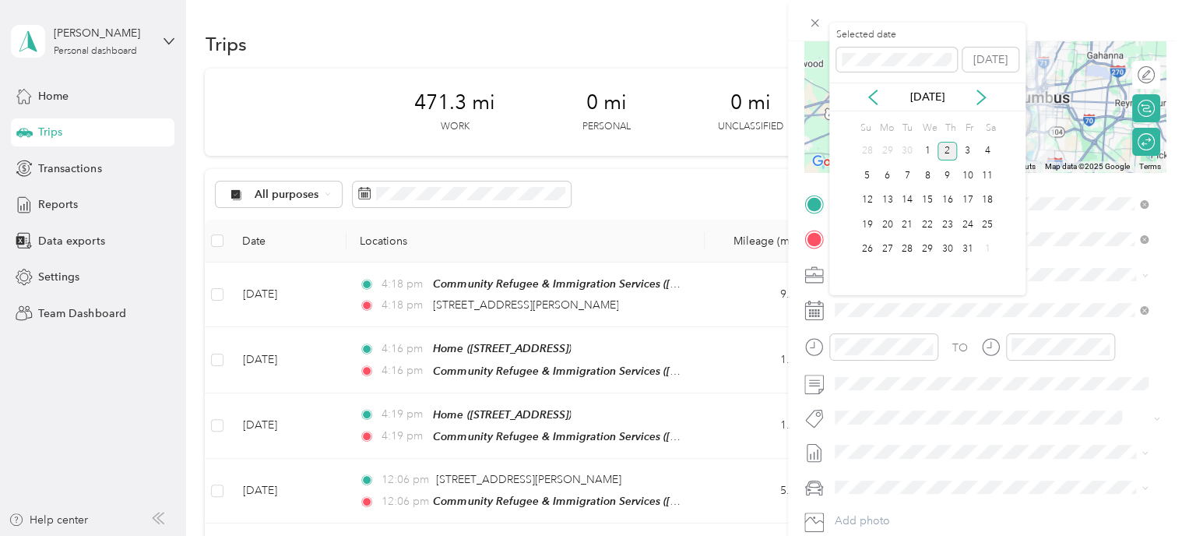
click at [863, 92] on div "[DATE]" at bounding box center [927, 97] width 196 height 16
click at [866, 94] on icon at bounding box center [873, 98] width 16 height 16
click at [912, 170] on div "9" at bounding box center [907, 175] width 20 height 19
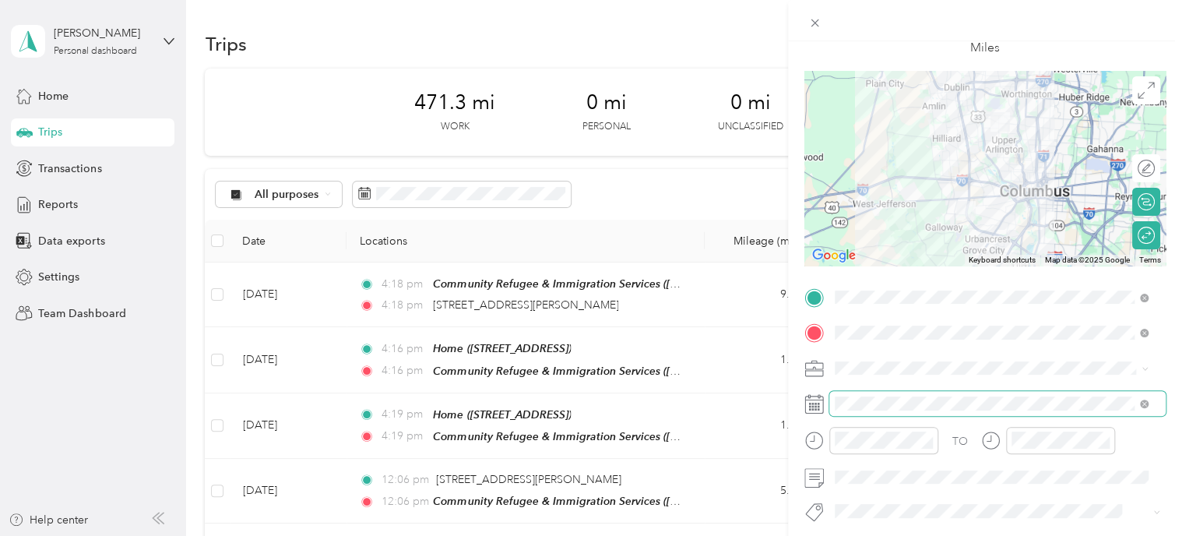
scroll to position [0, 0]
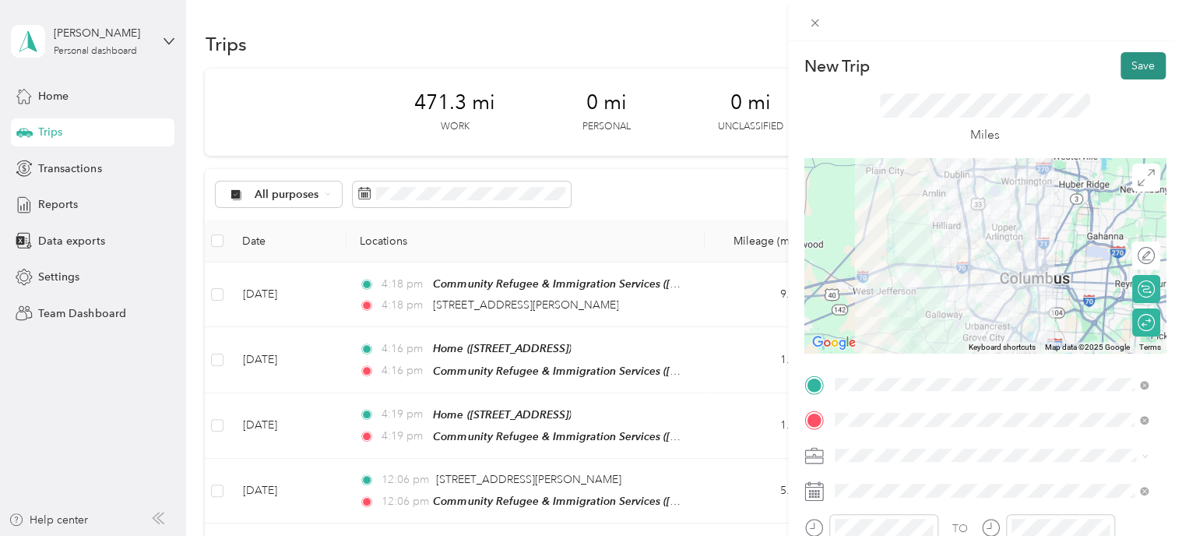
click at [1130, 73] on button "Save" at bounding box center [1142, 65] width 45 height 27
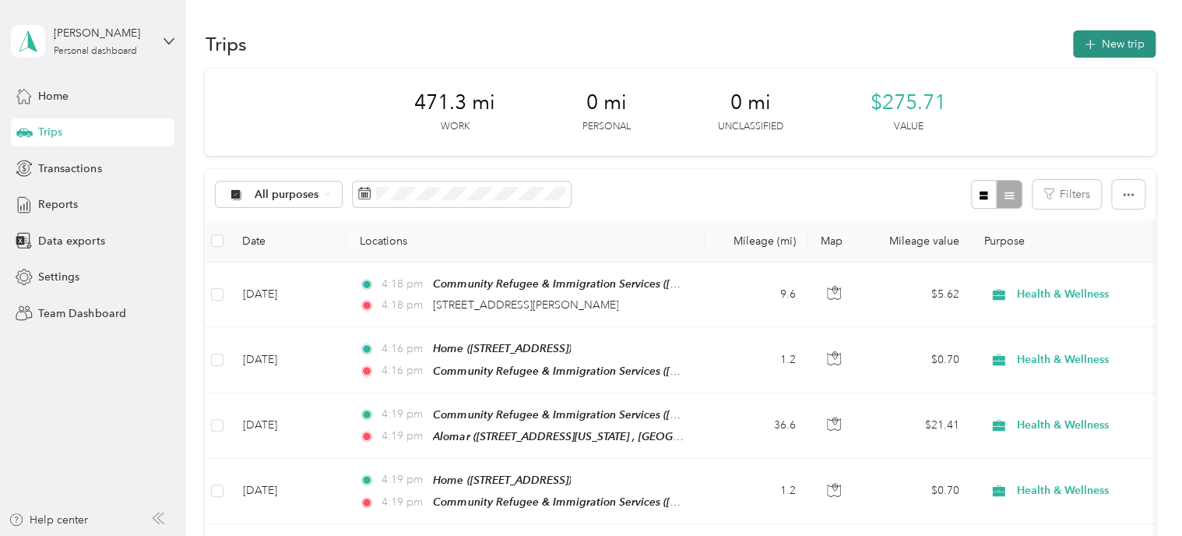
click at [1117, 35] on button "New trip" at bounding box center [1114, 43] width 83 height 27
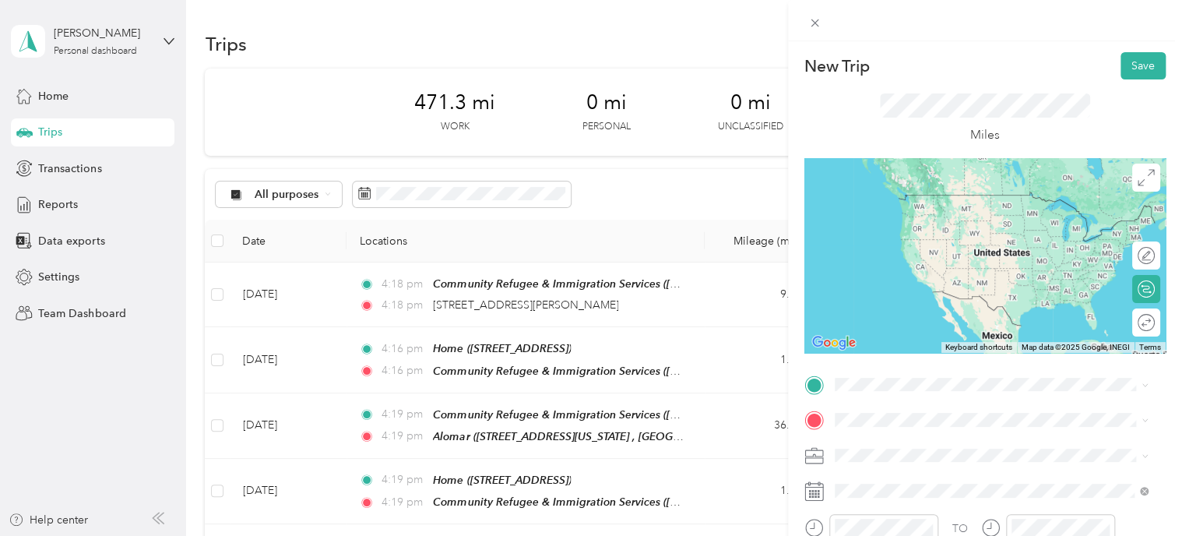
click at [974, 226] on span "[STREET_ADDRESS][US_STATE]" at bounding box center [941, 230] width 156 height 13
click at [870, 212] on span "[STREET_ADDRESS], [GEOGRAPHIC_DATA], [GEOGRAPHIC_DATA], [GEOGRAPHIC_DATA]" at bounding box center [978, 226] width 230 height 30
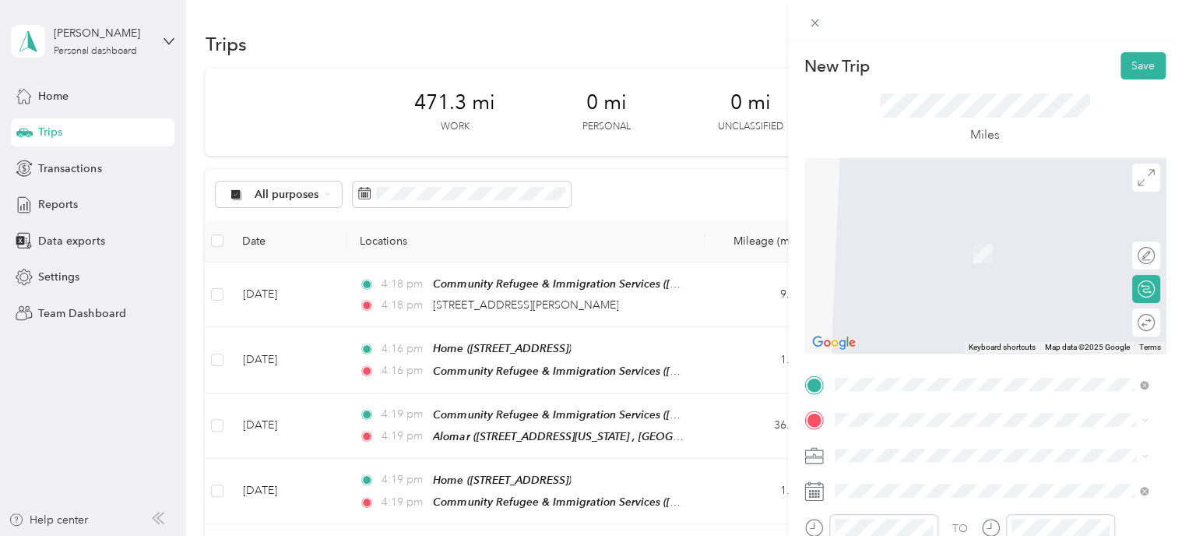
click at [912, 244] on div "TEAM Community Refugee & Immigration Services ([PERSON_NAME])" at bounding box center [1002, 235] width 279 height 27
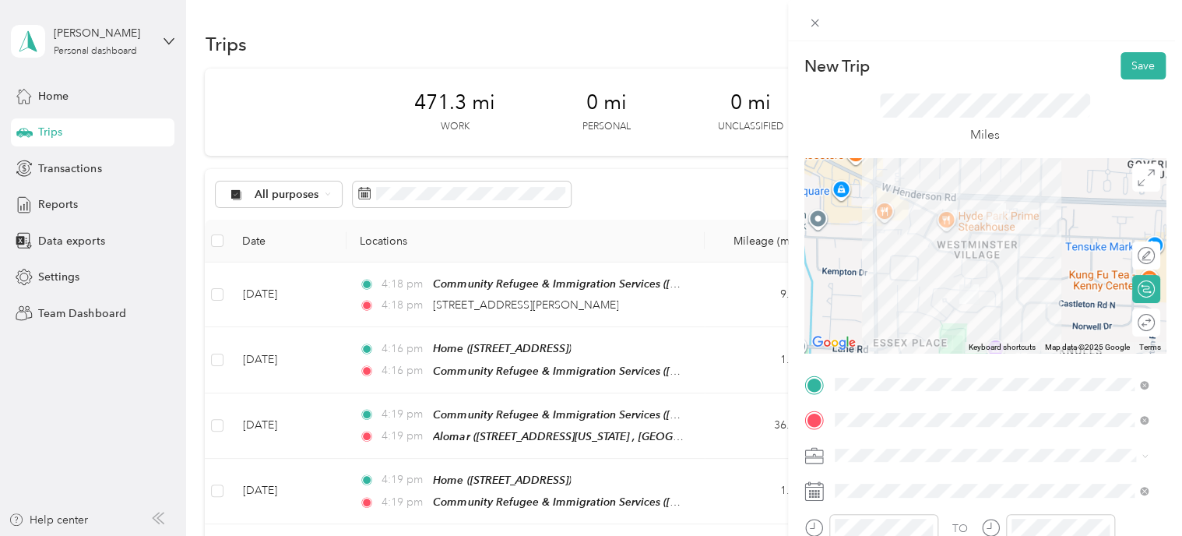
click at [1132, 336] on div "Edit route Calculate route Round trip" at bounding box center [1146, 294] width 28 height 106
click at [1155, 325] on div "Round trip" at bounding box center [1155, 323] width 0 height 16
click at [1134, 325] on div at bounding box center [1138, 323] width 33 height 16
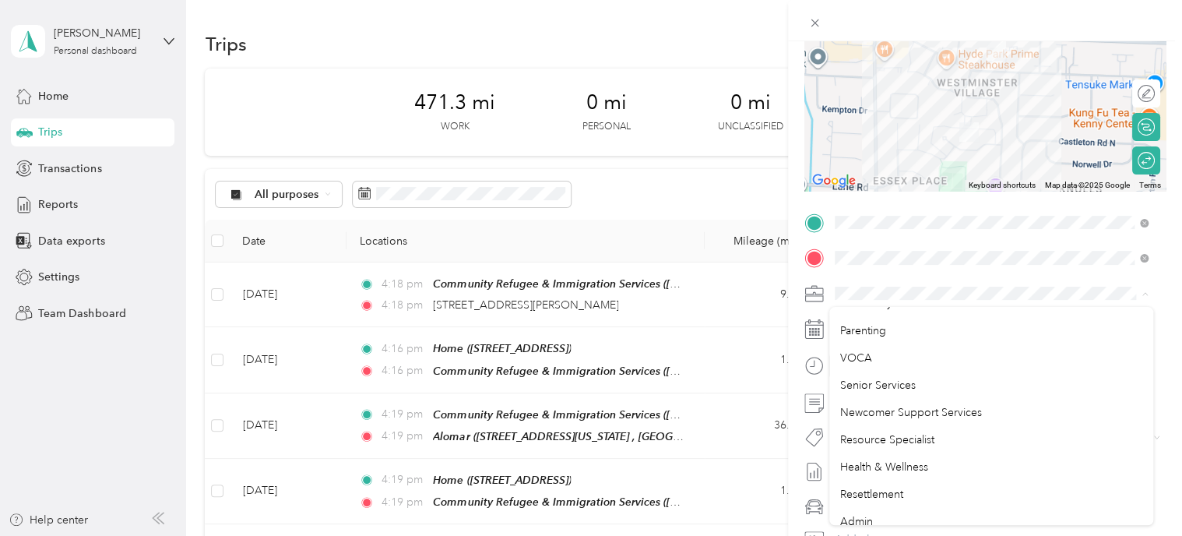
scroll to position [209, 0]
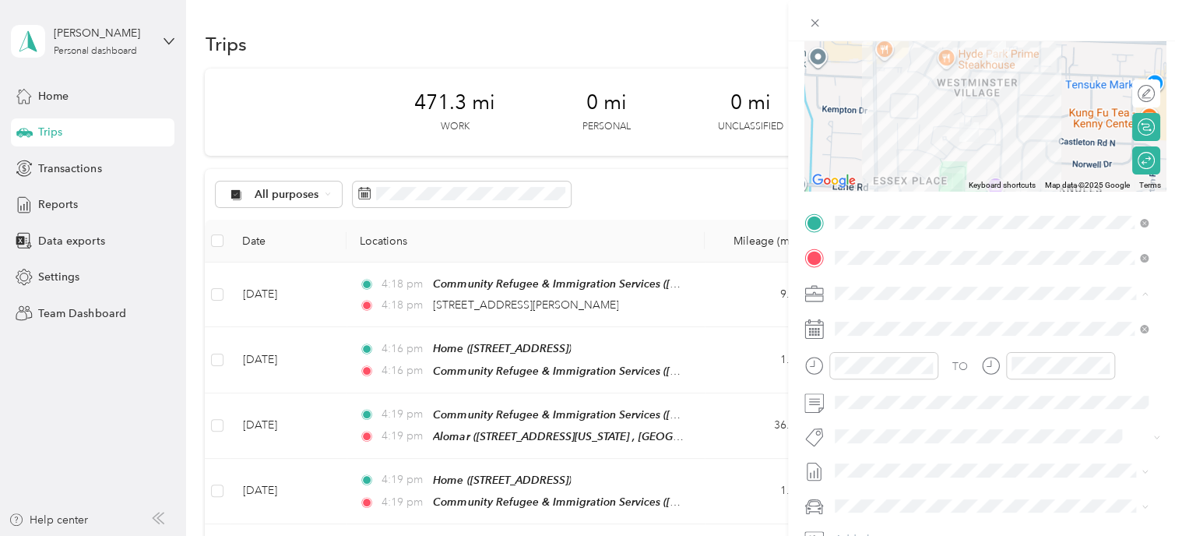
click at [903, 458] on div "Health & Wellness" at bounding box center [991, 466] width 303 height 16
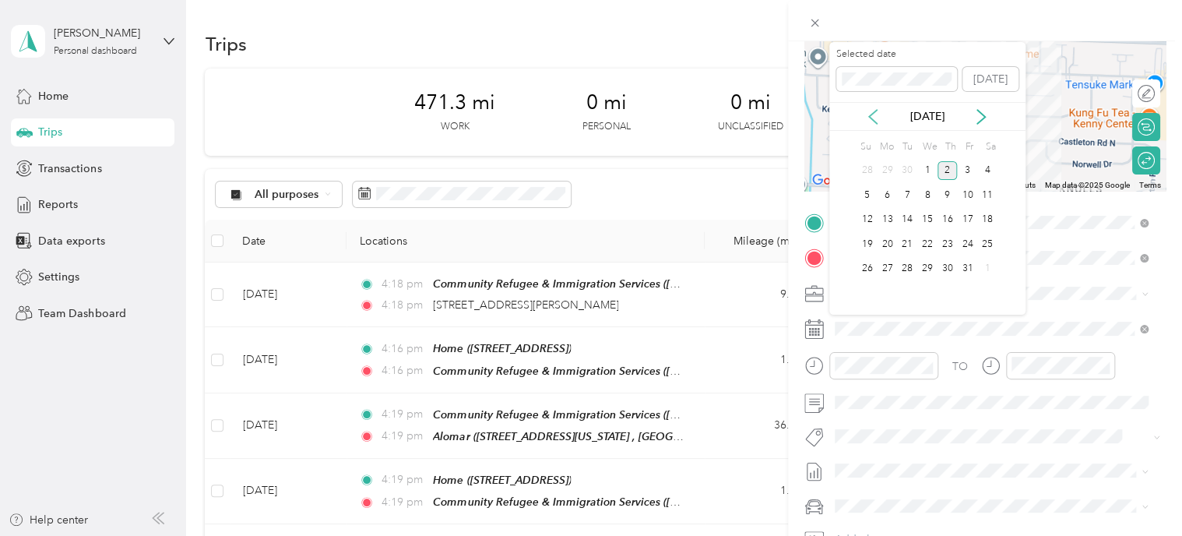
click at [872, 112] on icon at bounding box center [873, 117] width 8 height 14
click at [968, 236] on div "26" at bounding box center [967, 243] width 20 height 19
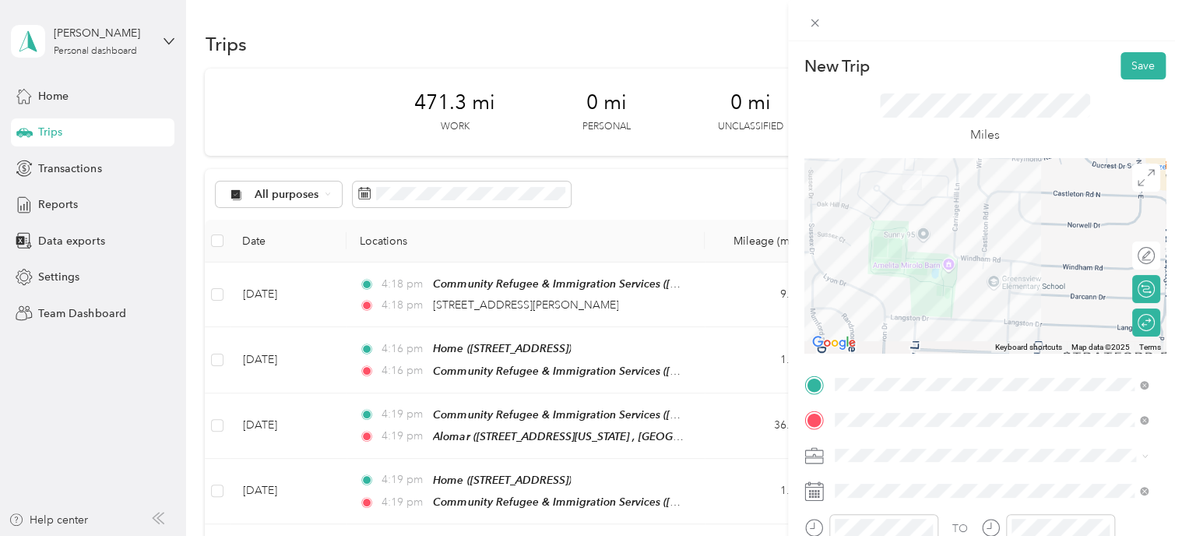
scroll to position [0, 0]
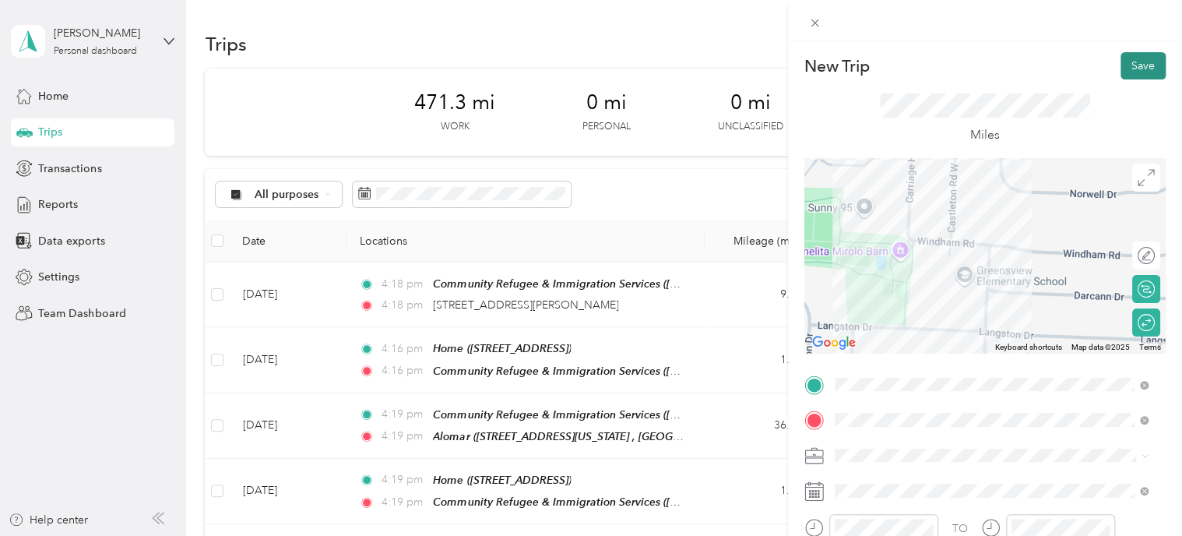
click at [1130, 69] on button "Save" at bounding box center [1142, 65] width 45 height 27
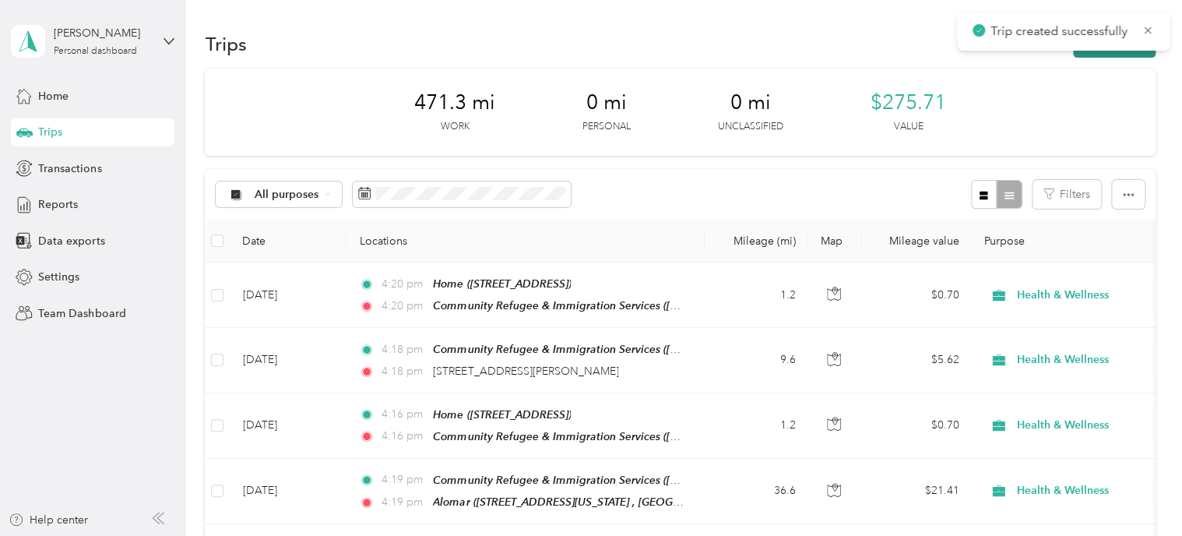
click at [1116, 51] on button "New trip" at bounding box center [1114, 43] width 83 height 27
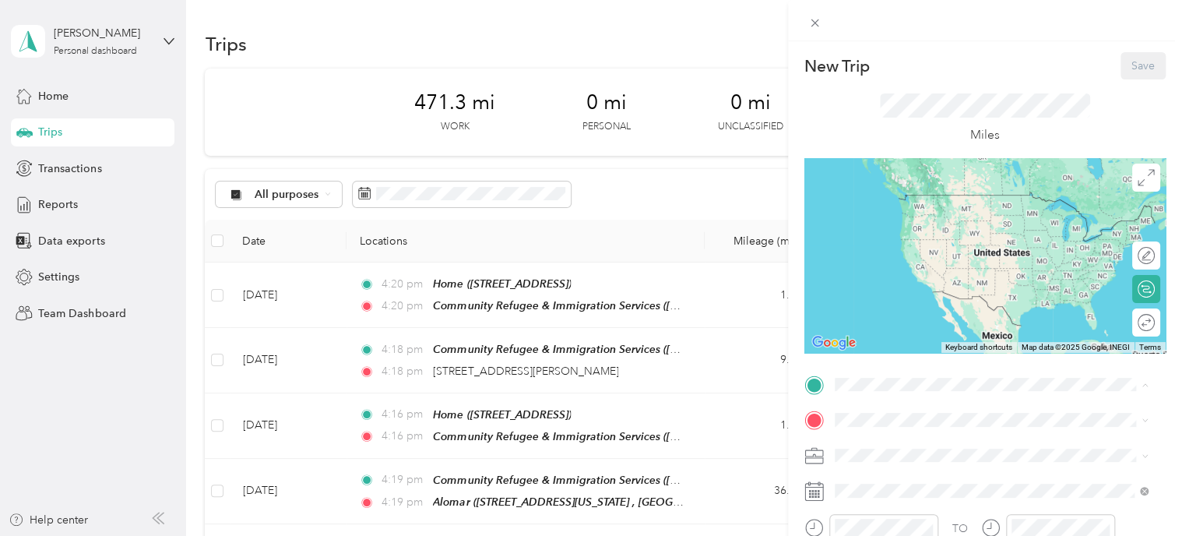
click at [928, 240] on div "TEAM Community Refugee & Immigration Services ([PERSON_NAME]) [STREET_ADDRESS][…" at bounding box center [1002, 216] width 279 height 47
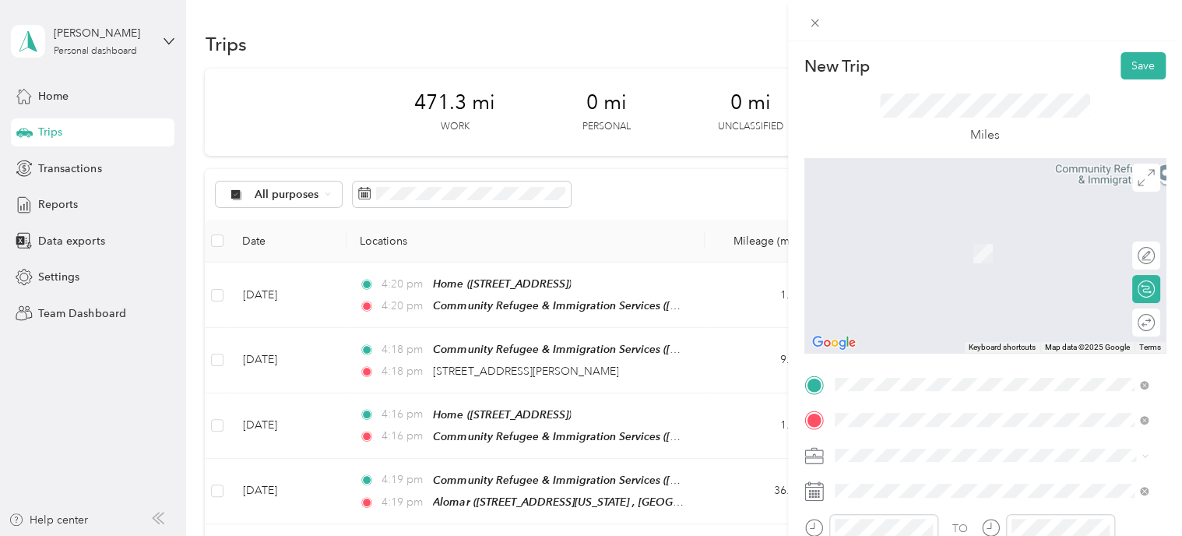
click at [917, 289] on span "[STREET_ADDRESS][PERSON_NAME][US_STATE]" at bounding box center [984, 290] width 242 height 14
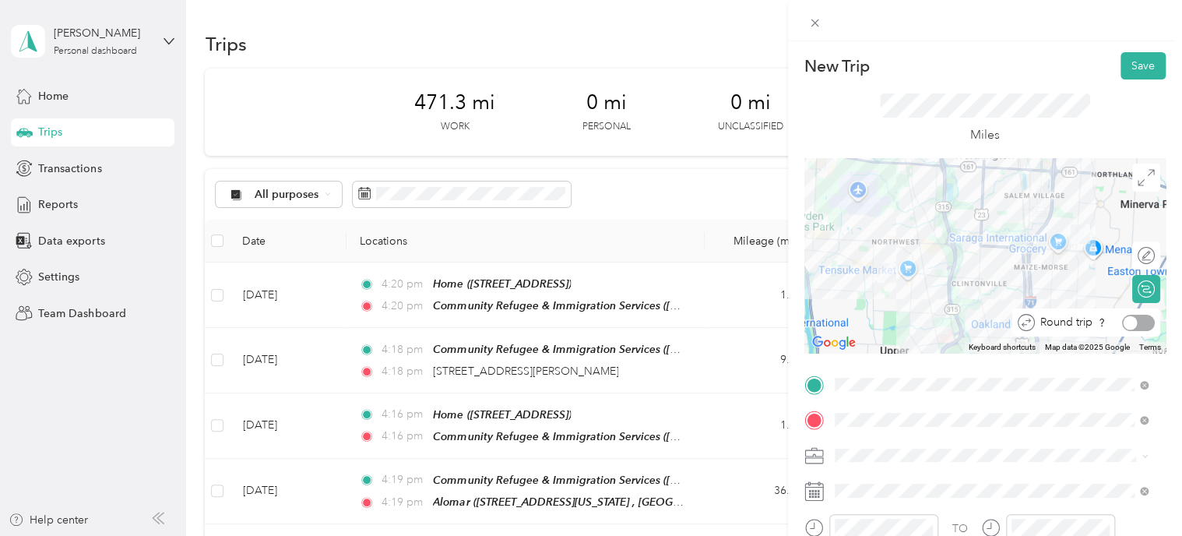
click at [1136, 318] on div at bounding box center [1138, 323] width 33 height 16
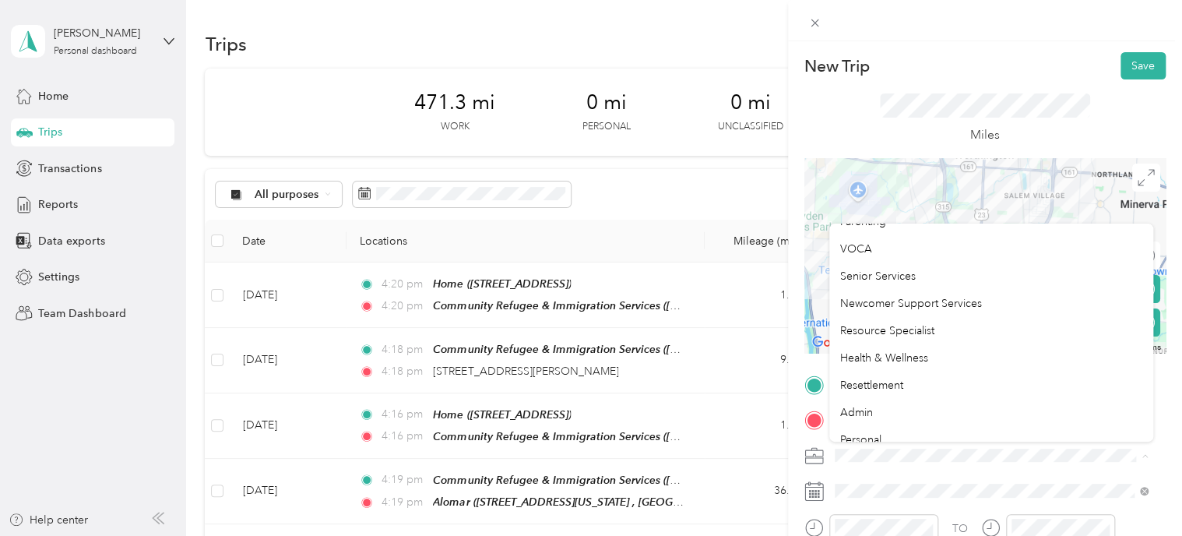
scroll to position [245, 0]
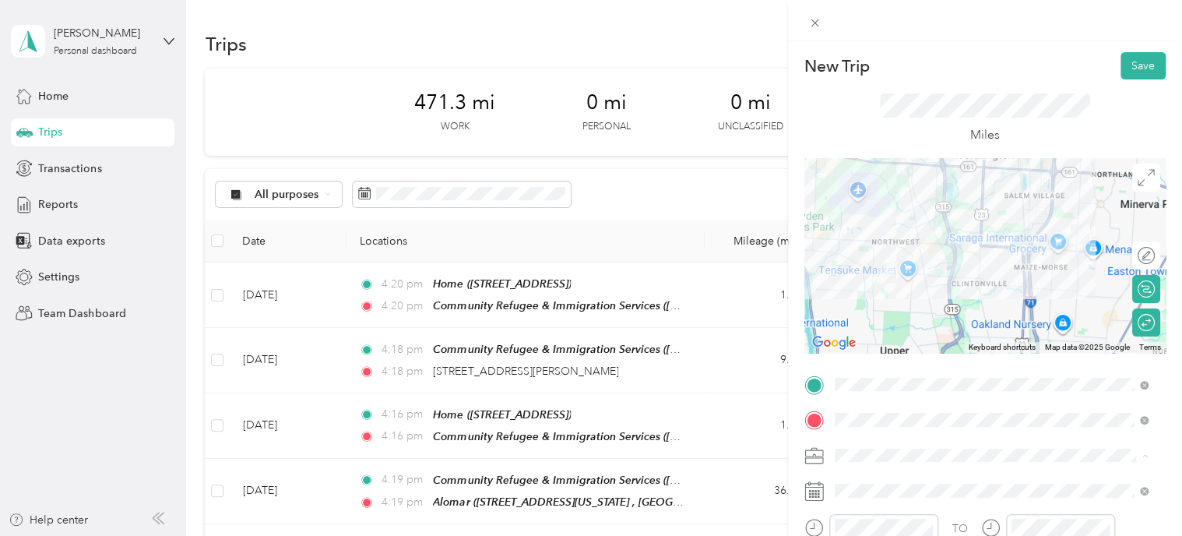
click at [906, 349] on li "Health & Wellness" at bounding box center [991, 345] width 325 height 27
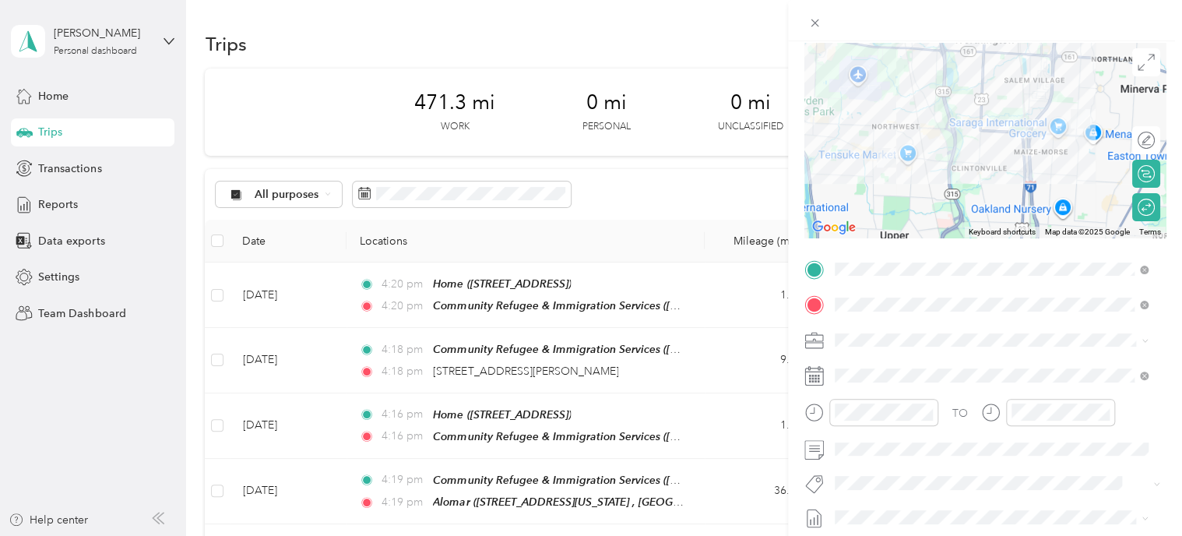
scroll to position [121, 0]
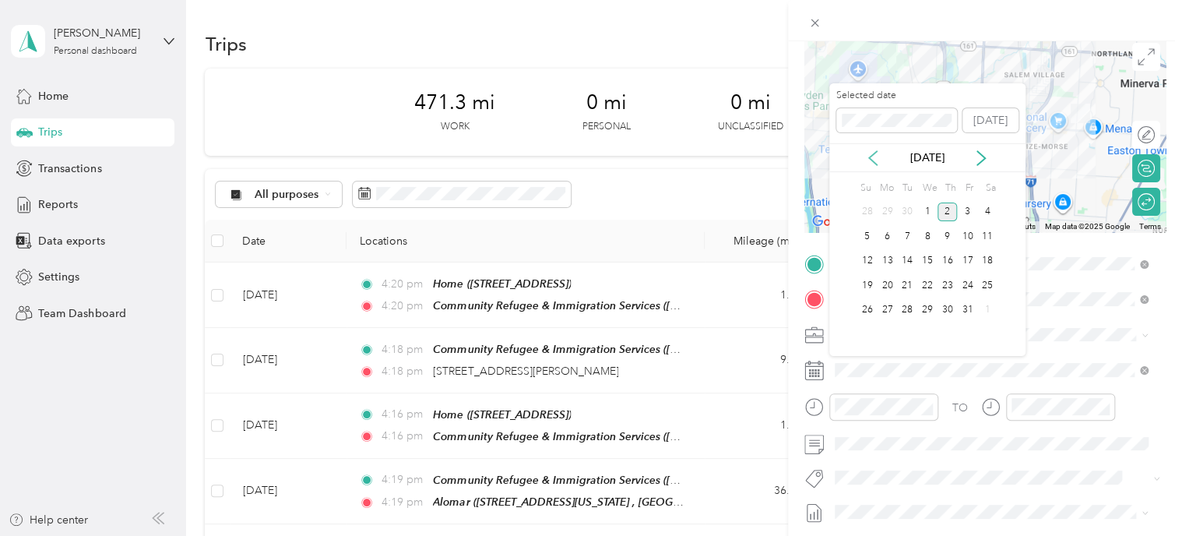
click at [875, 162] on icon at bounding box center [873, 158] width 8 height 14
click at [958, 286] on div "26" at bounding box center [967, 285] width 20 height 19
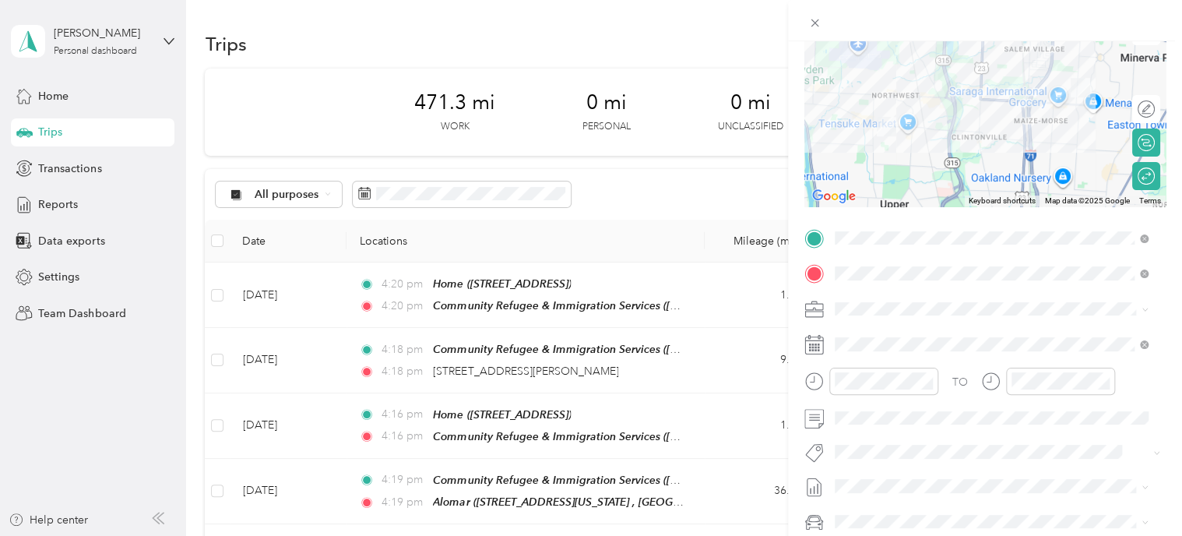
scroll to position [0, 0]
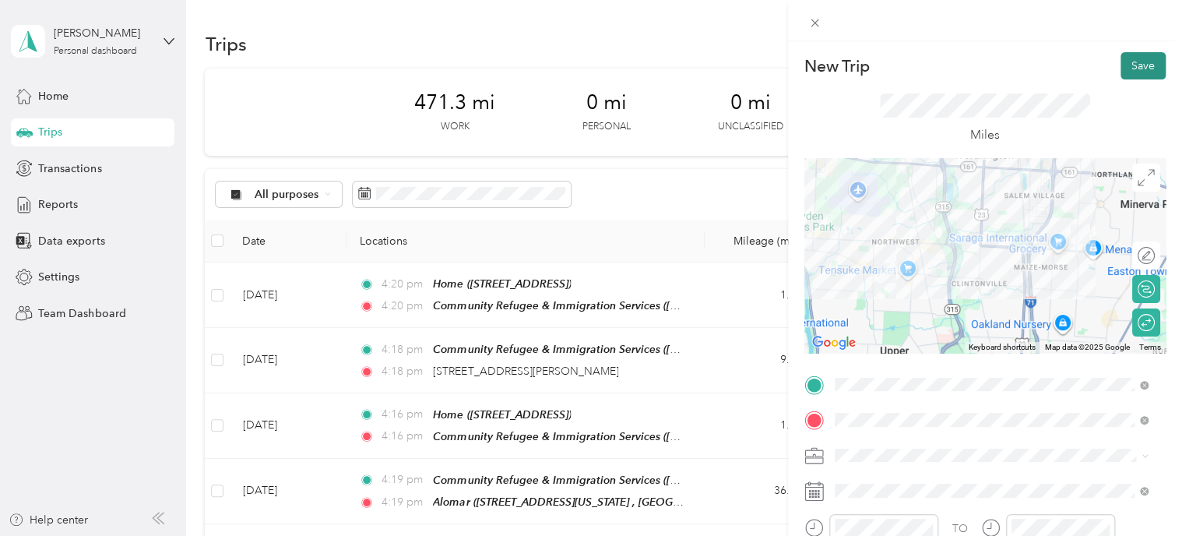
click at [1120, 67] on button "Save" at bounding box center [1142, 65] width 45 height 27
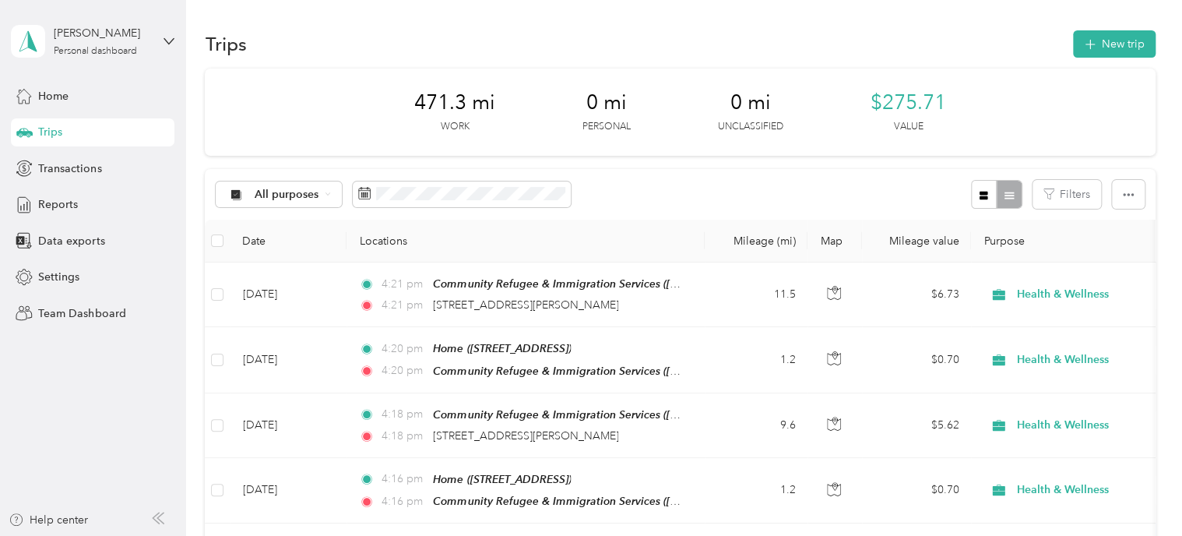
click at [417, 38] on div "Trips New trip" at bounding box center [680, 43] width 950 height 33
click at [168, 178] on div "Transactions" at bounding box center [92, 168] width 163 height 28
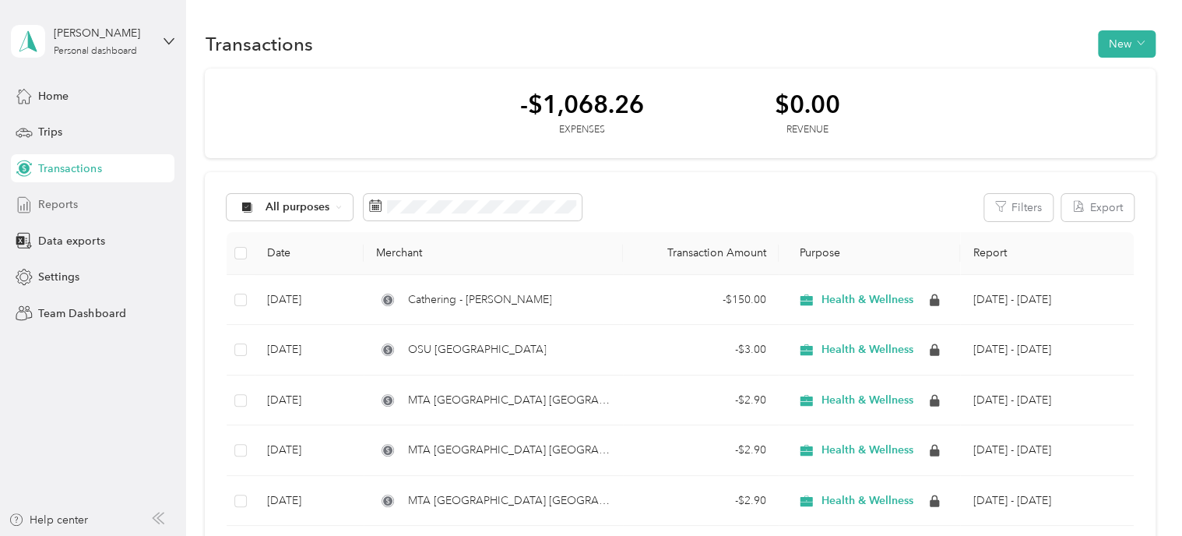
click at [55, 208] on span "Reports" at bounding box center [58, 204] width 40 height 16
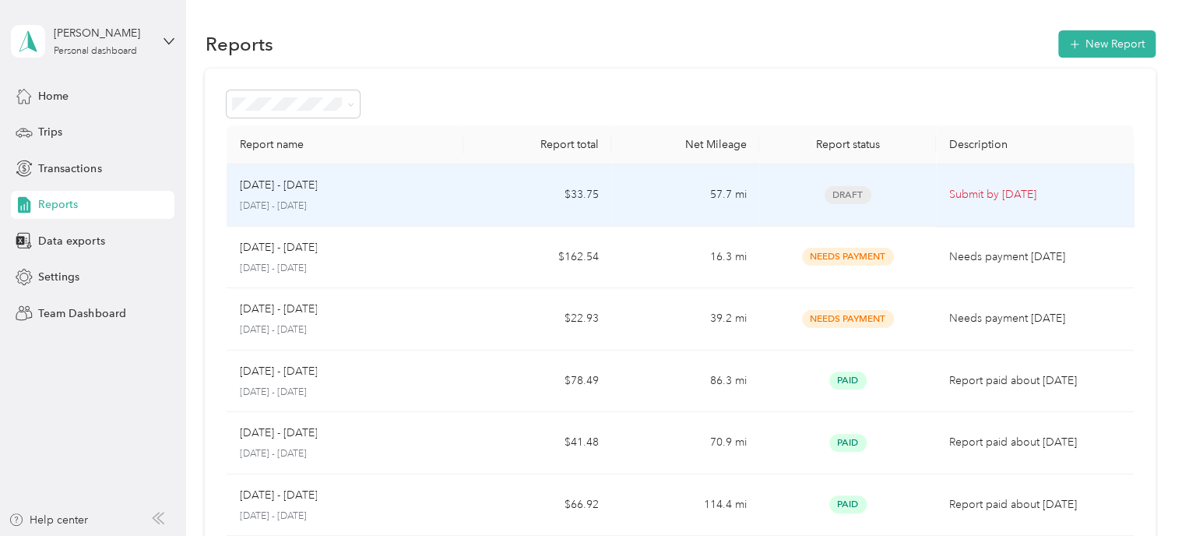
click at [850, 186] on span "Draft" at bounding box center [847, 195] width 47 height 18
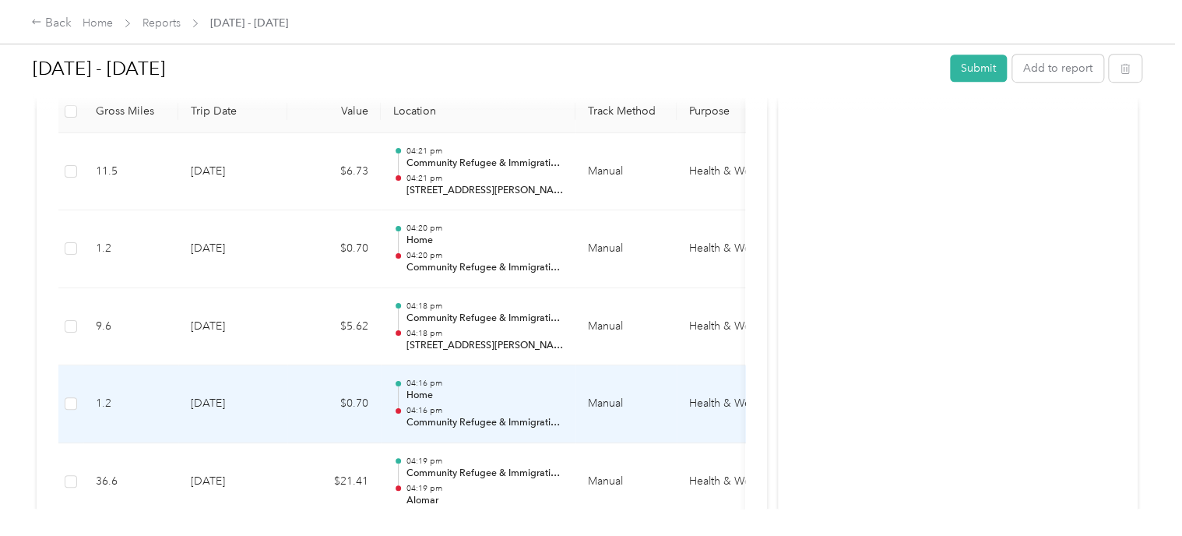
scroll to position [385, 0]
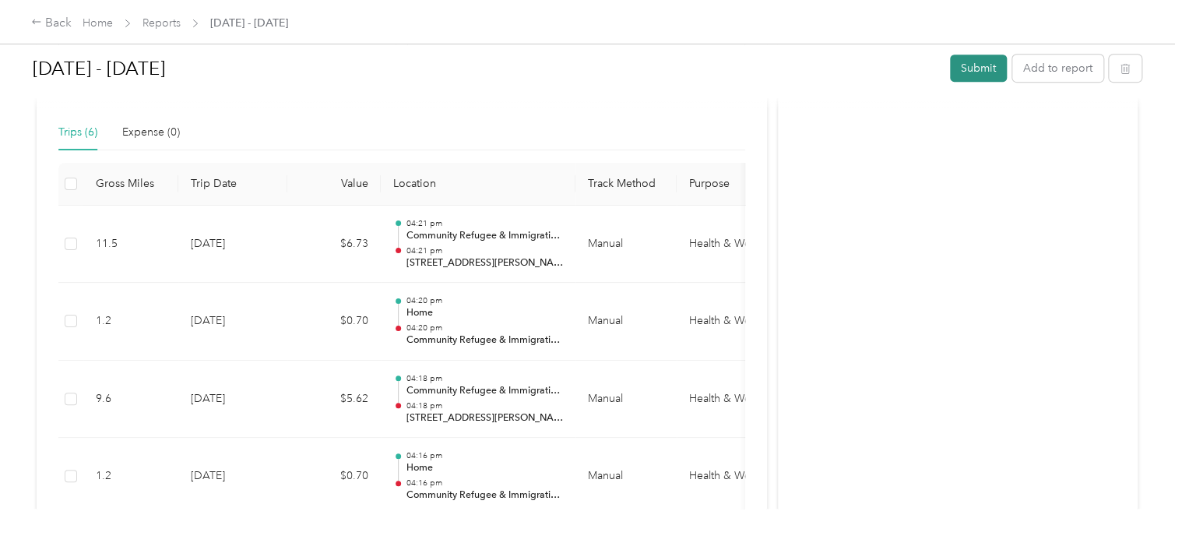
click at [989, 71] on button "Submit" at bounding box center [978, 67] width 57 height 27
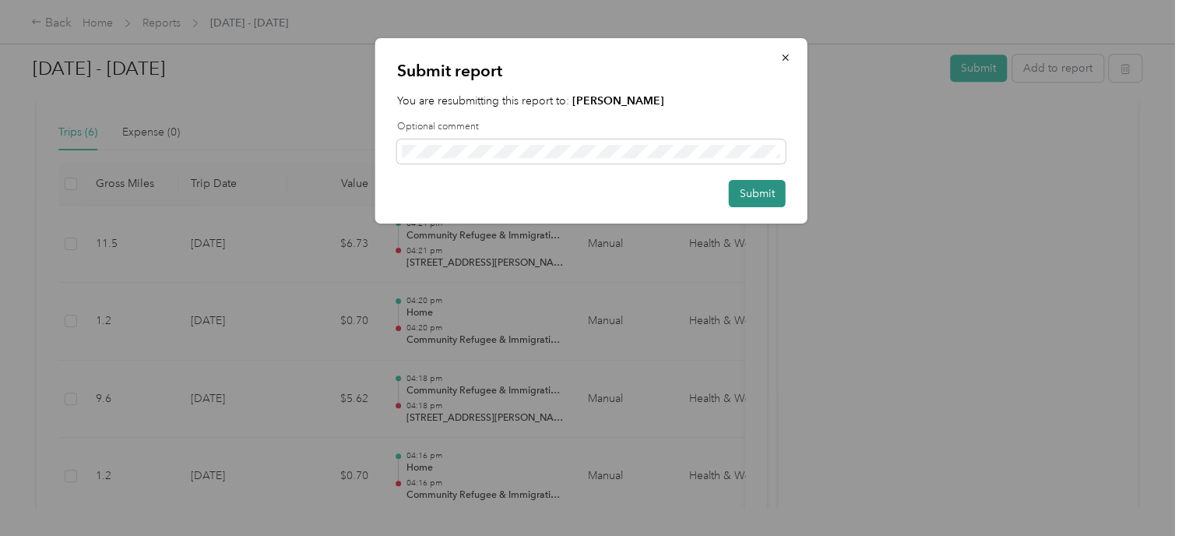
click at [763, 190] on button "Submit" at bounding box center [757, 193] width 57 height 27
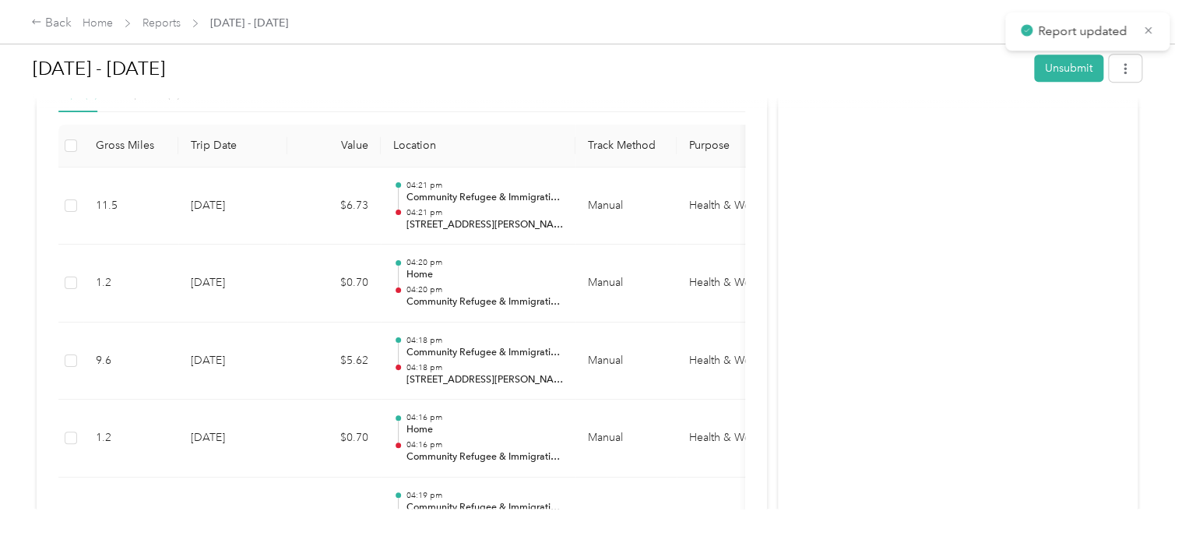
scroll to position [347, 0]
